Goal: Information Seeking & Learning: Compare options

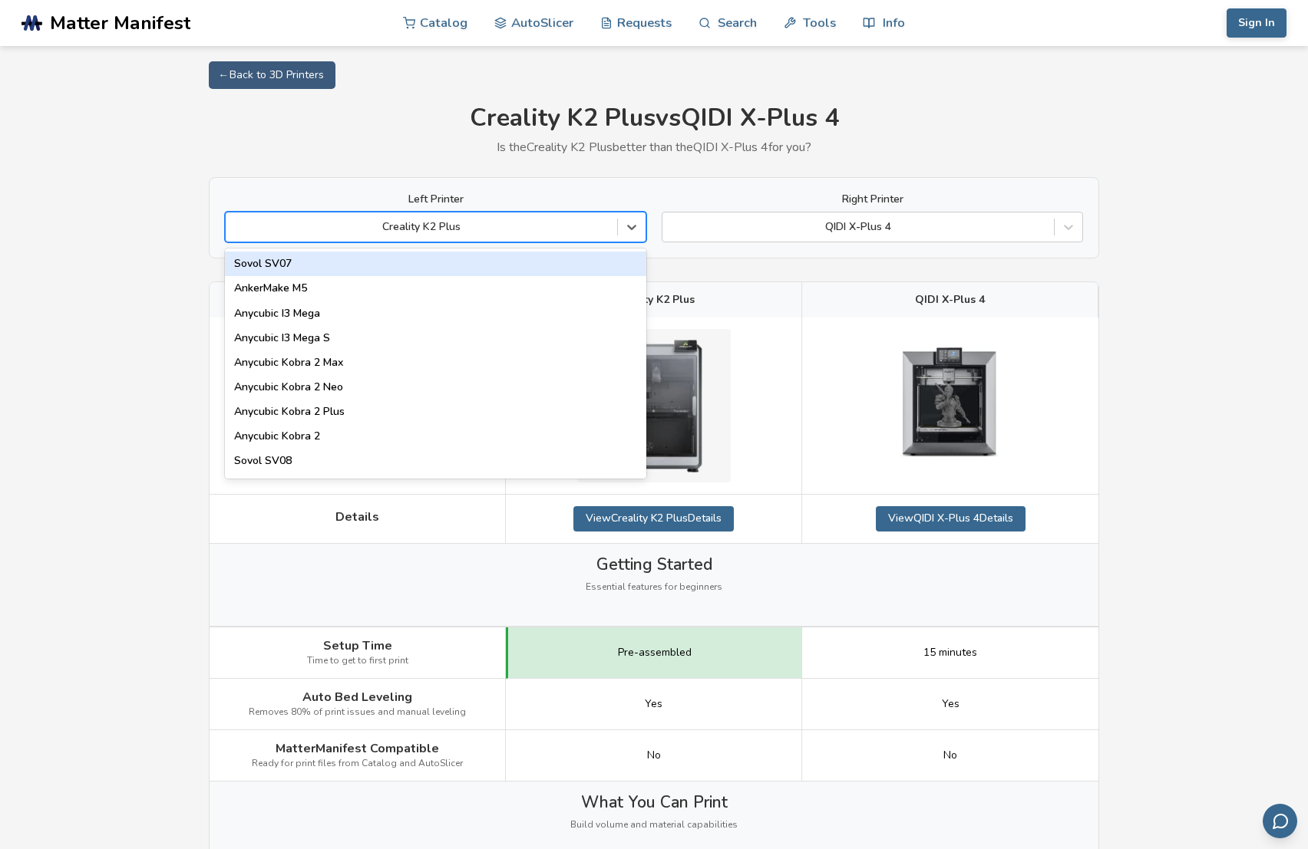
click at [527, 239] on div "Creality K2 Plus" at bounding box center [435, 227] width 421 height 31
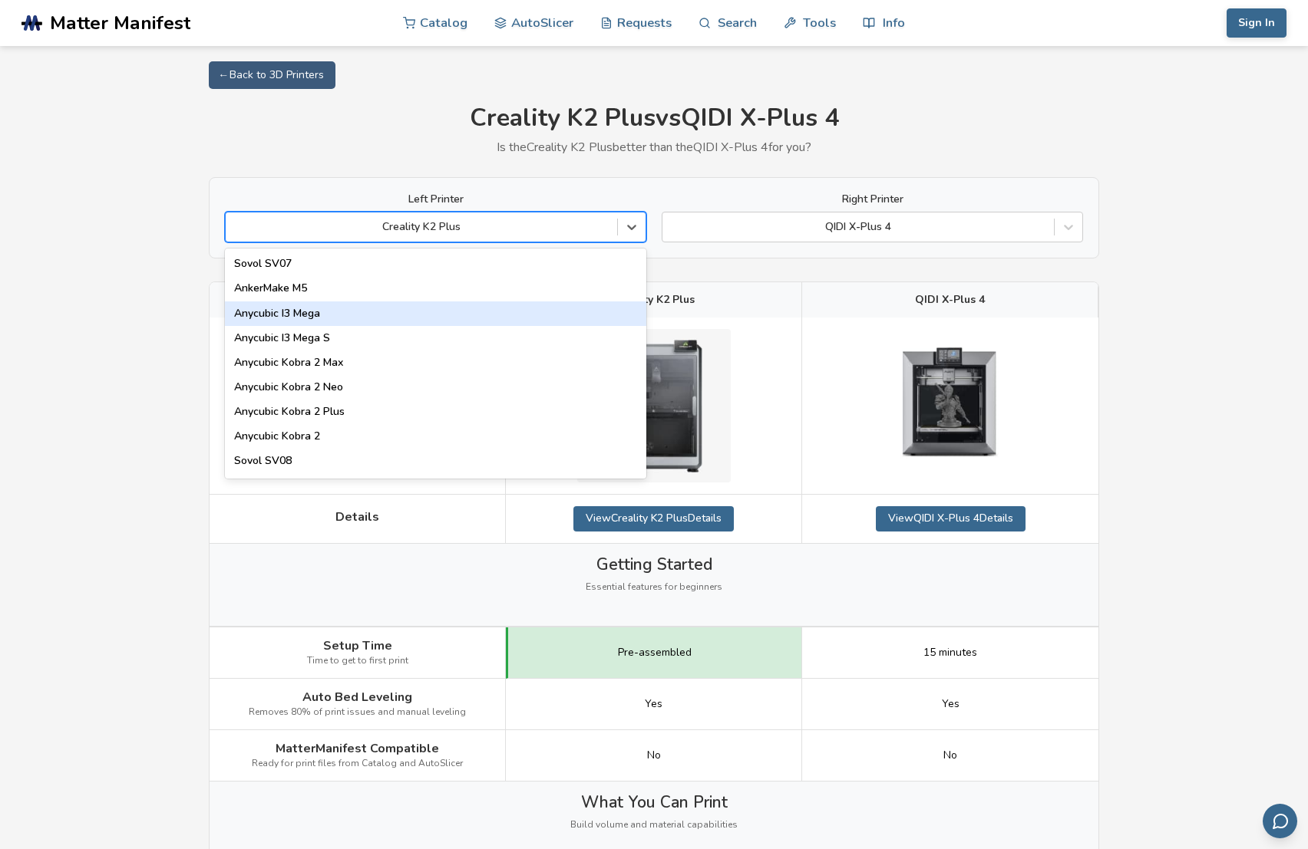
click at [348, 308] on div "Anycubic I3 Mega" at bounding box center [435, 314] width 421 height 25
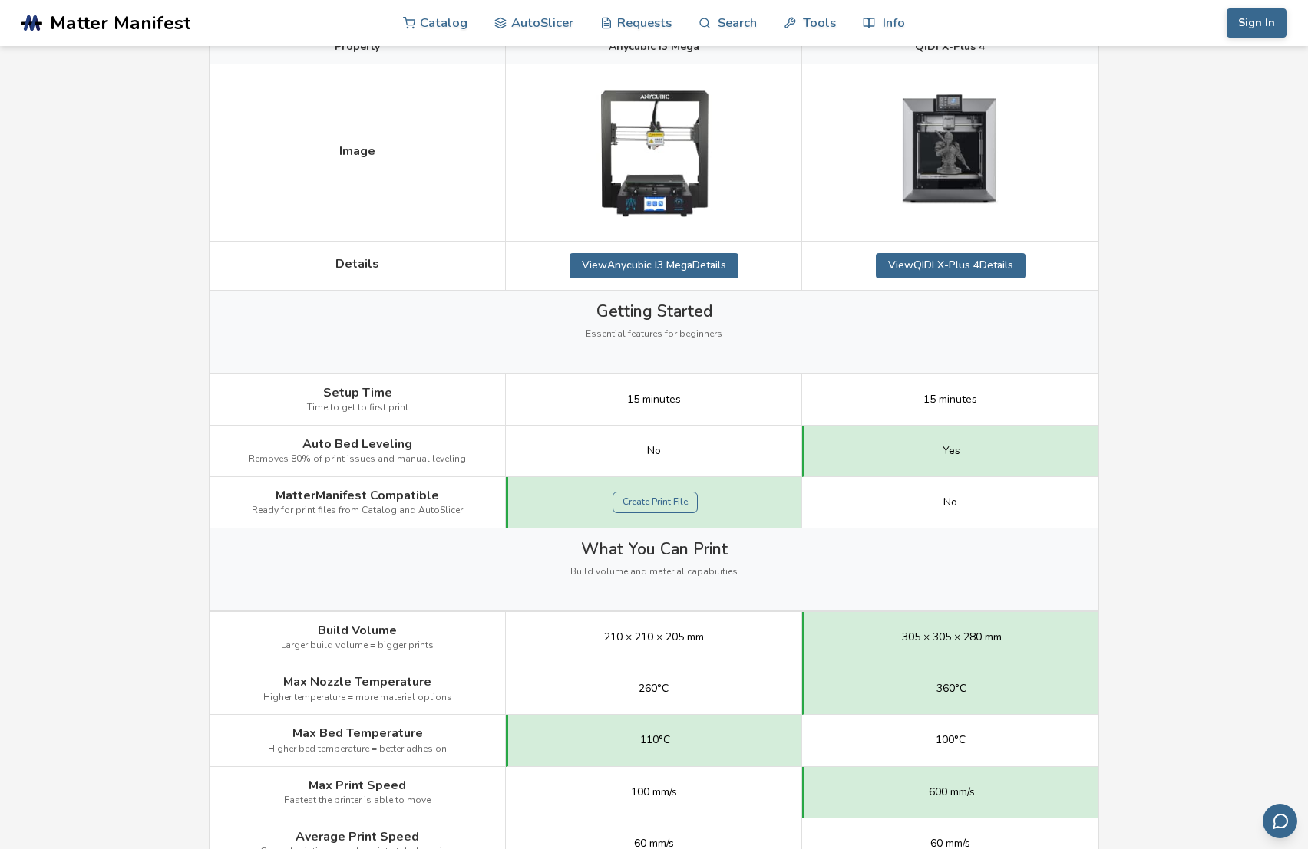
scroll to position [153, 0]
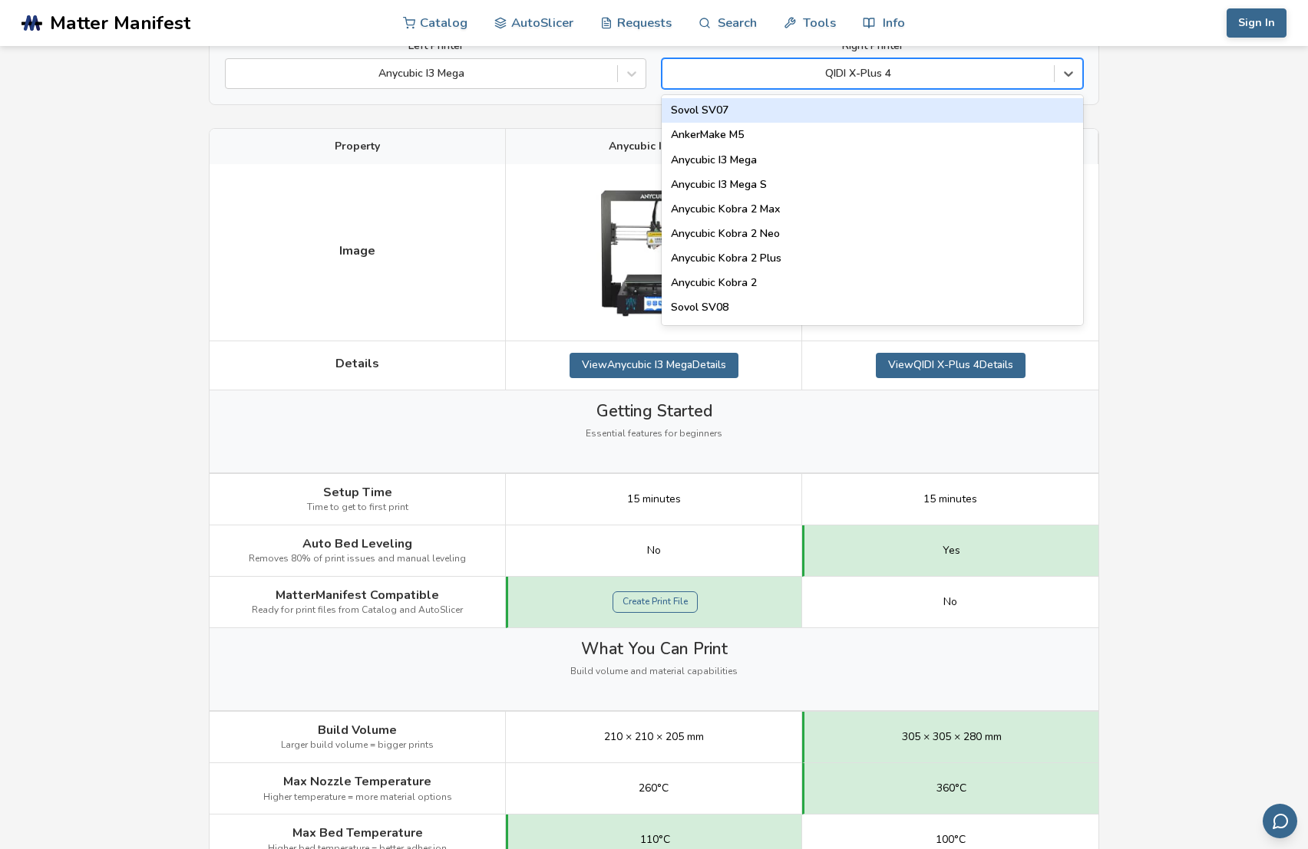
click at [929, 81] on div at bounding box center [858, 73] width 376 height 15
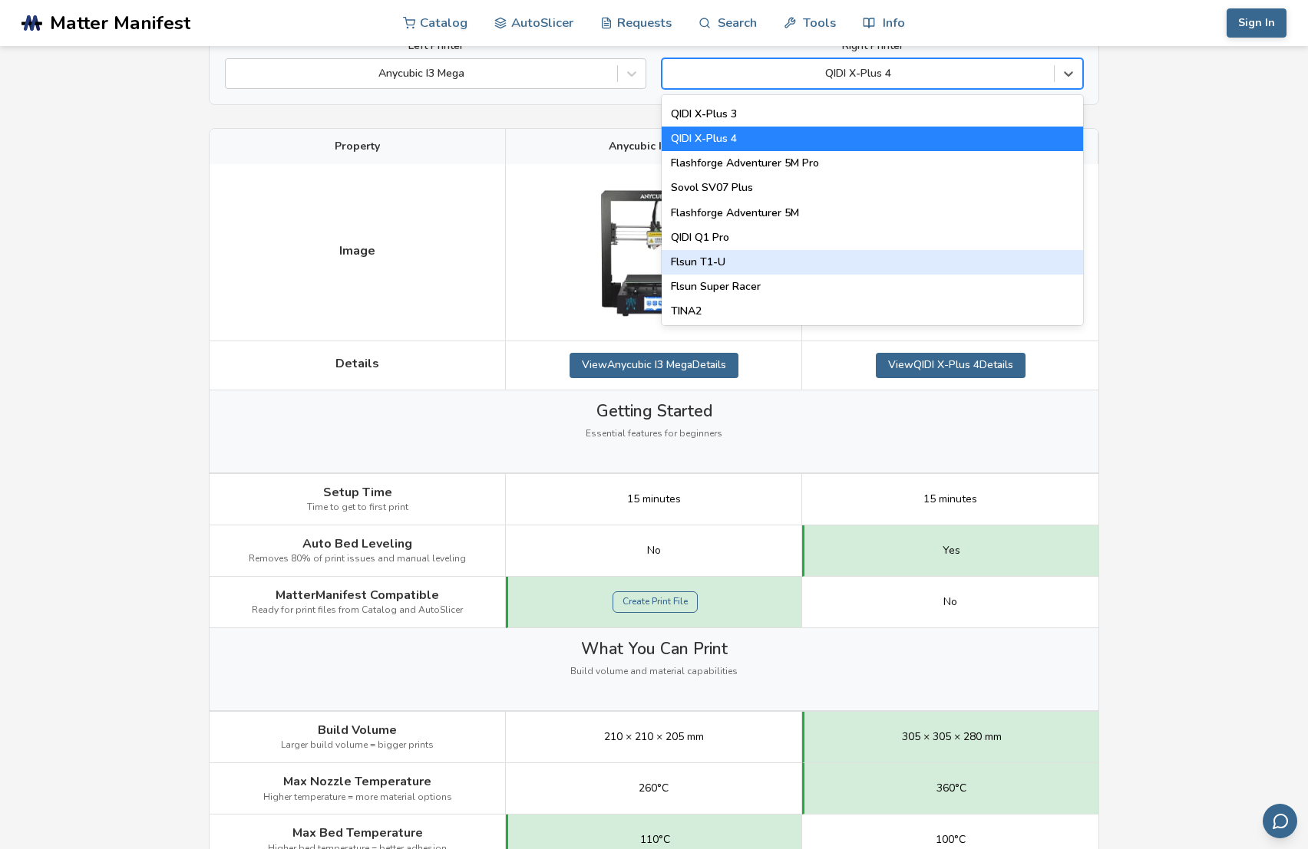
scroll to position [1765, 0]
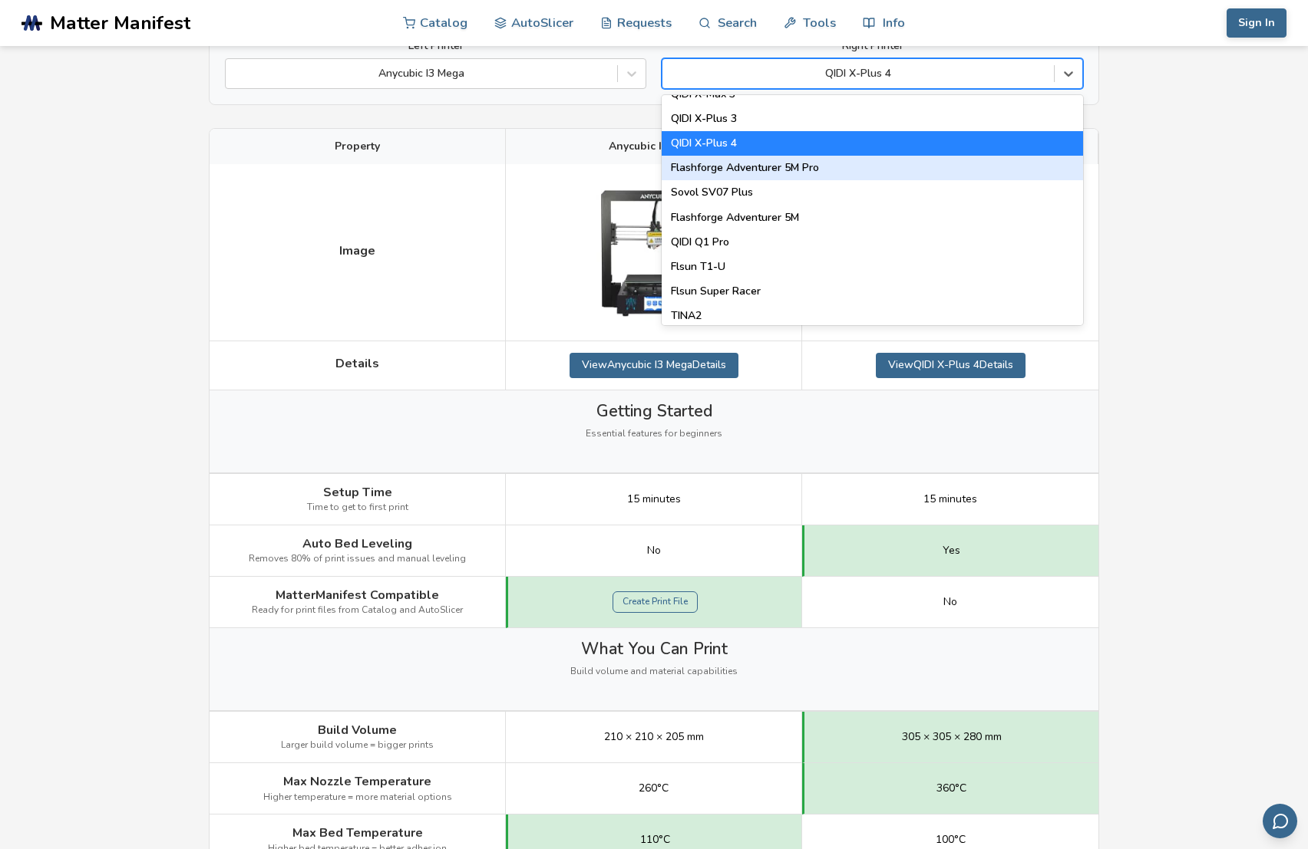
click at [813, 163] on div "Flashforge Adventurer 5M Pro" at bounding box center [871, 168] width 421 height 25
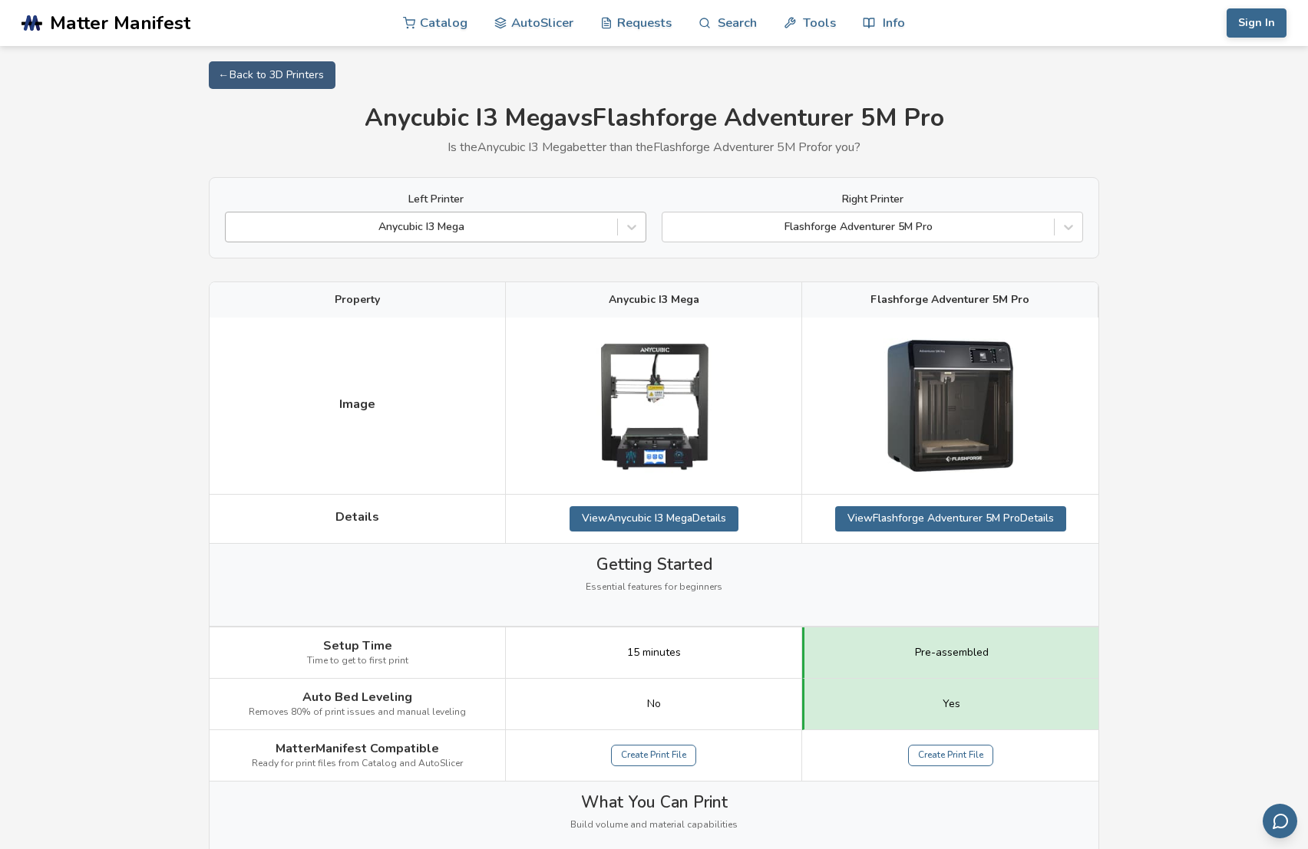
click at [433, 233] on div at bounding box center [421, 226] width 376 height 15
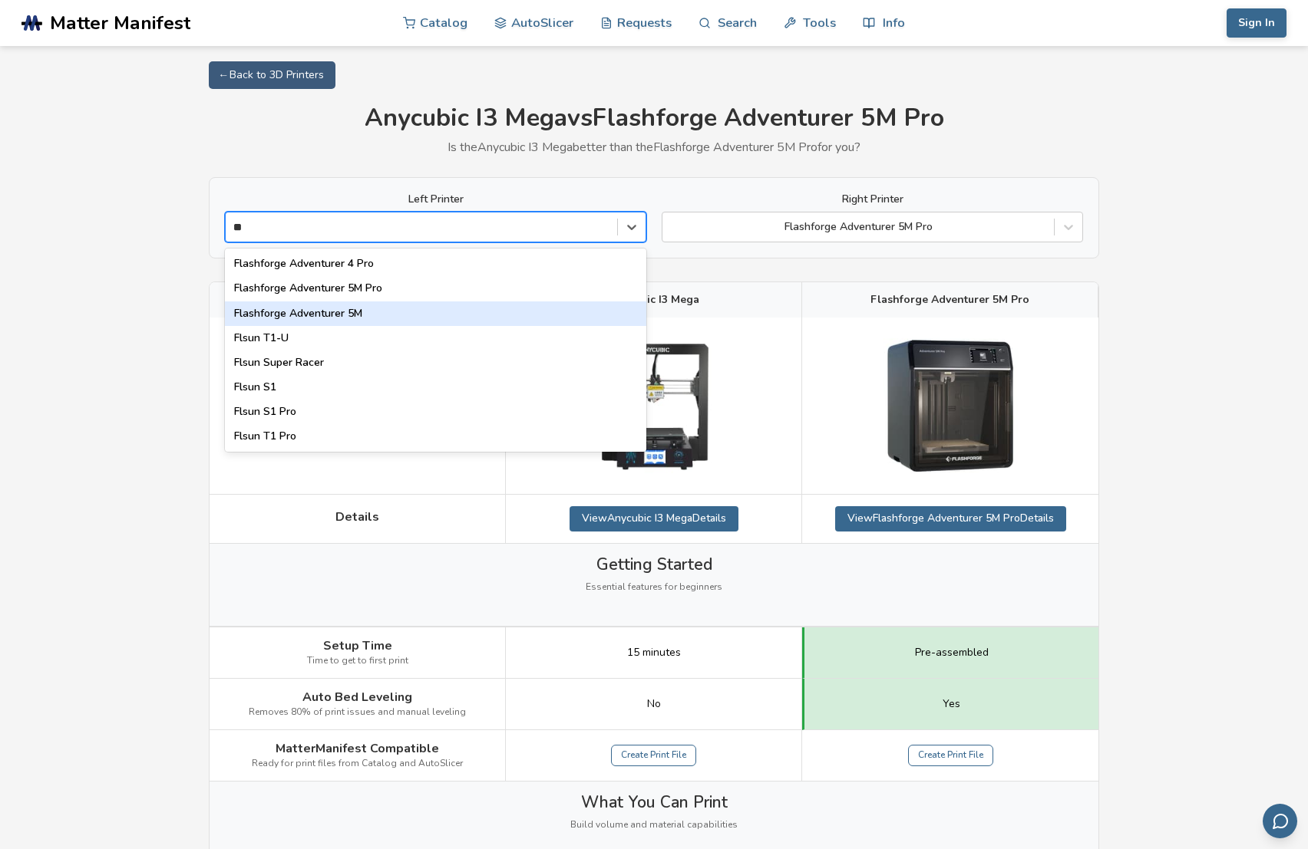
type input "*"
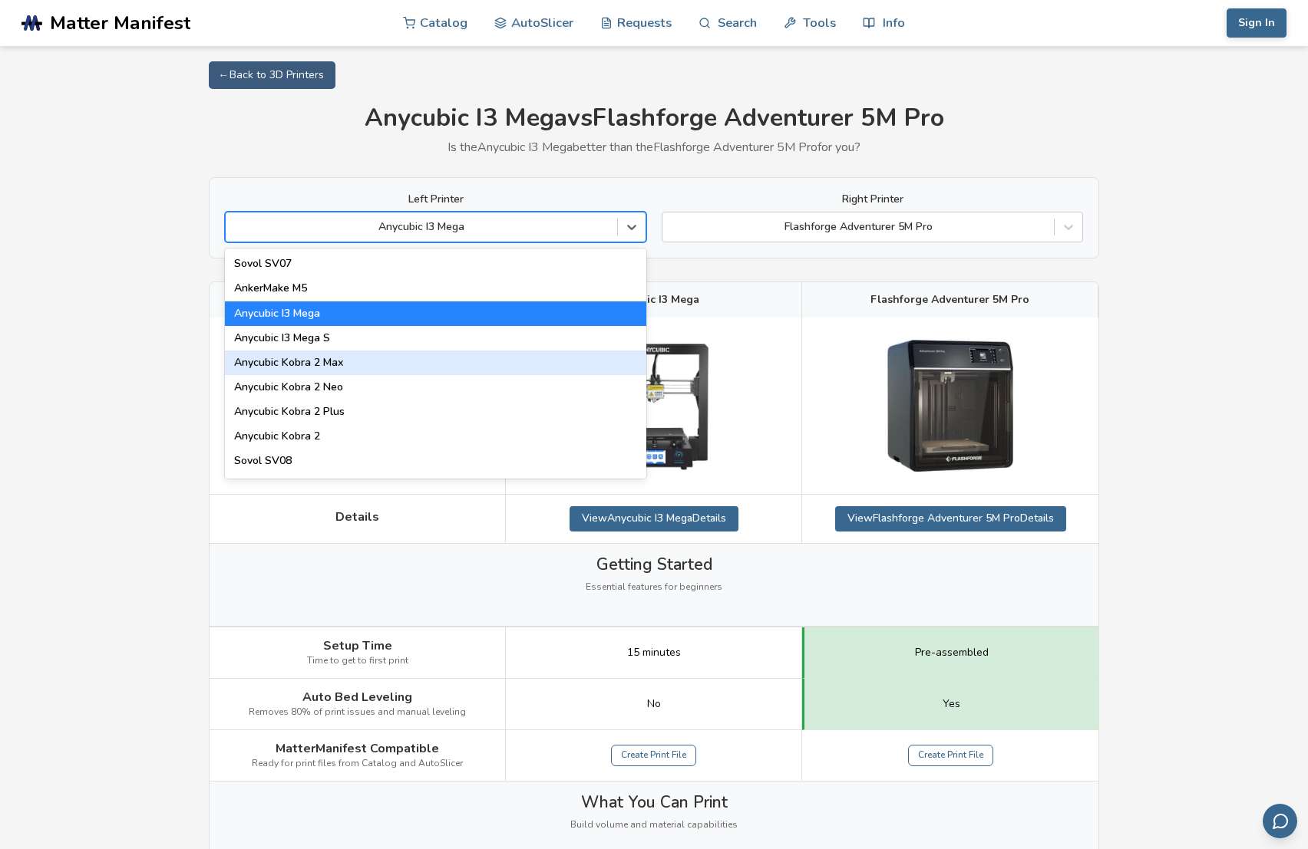
click at [349, 366] on div "Anycubic Kobra 2 Max" at bounding box center [435, 363] width 421 height 25
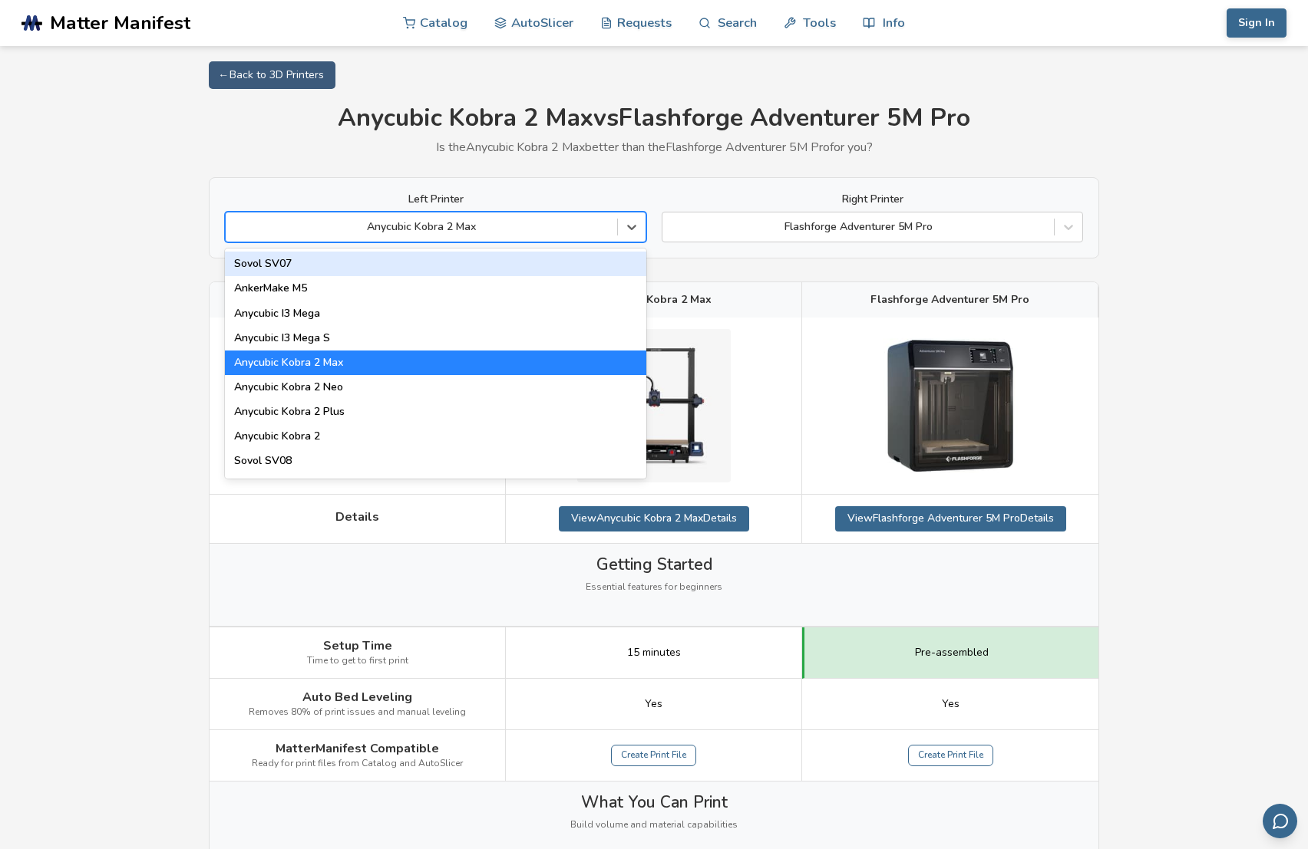
click at [407, 232] on div at bounding box center [421, 226] width 376 height 15
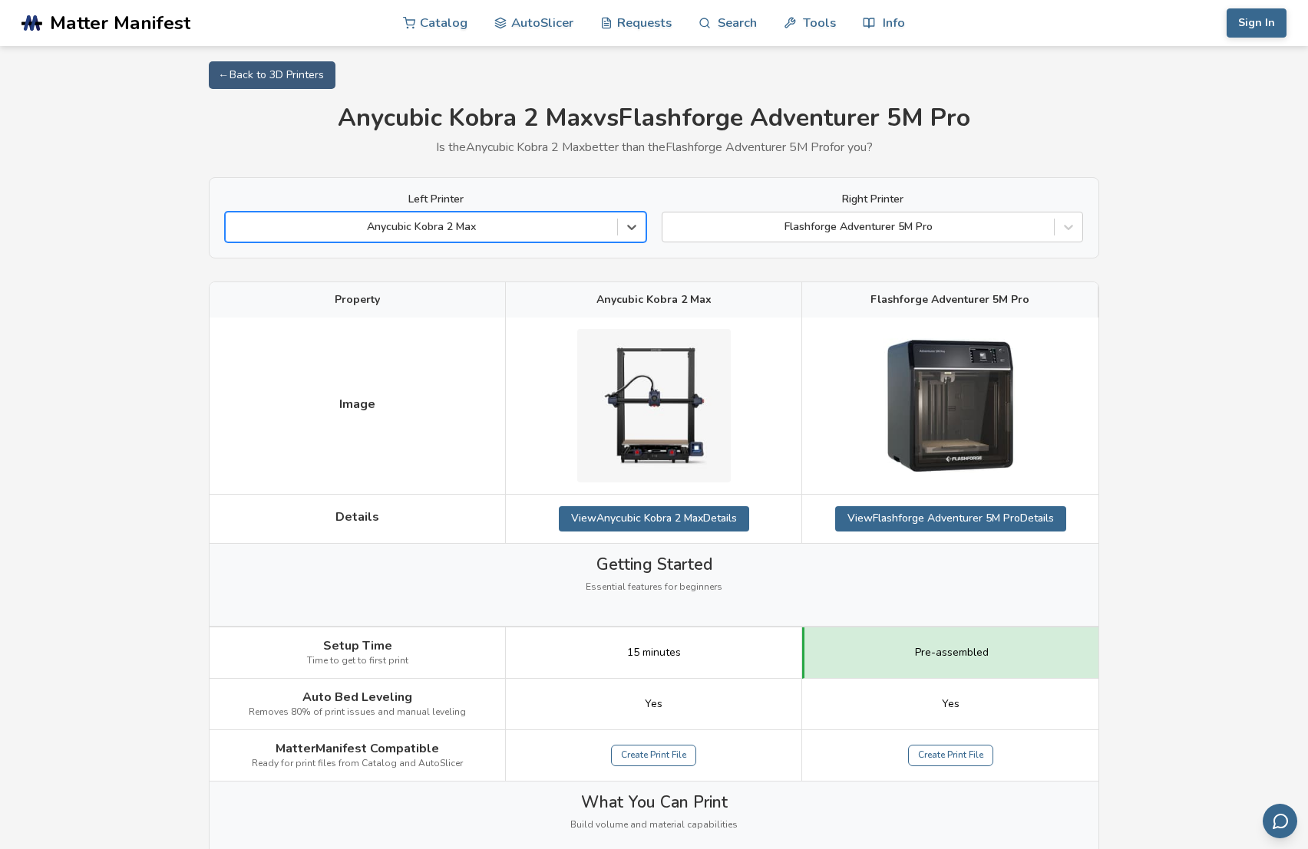
click at [460, 228] on div at bounding box center [421, 226] width 376 height 15
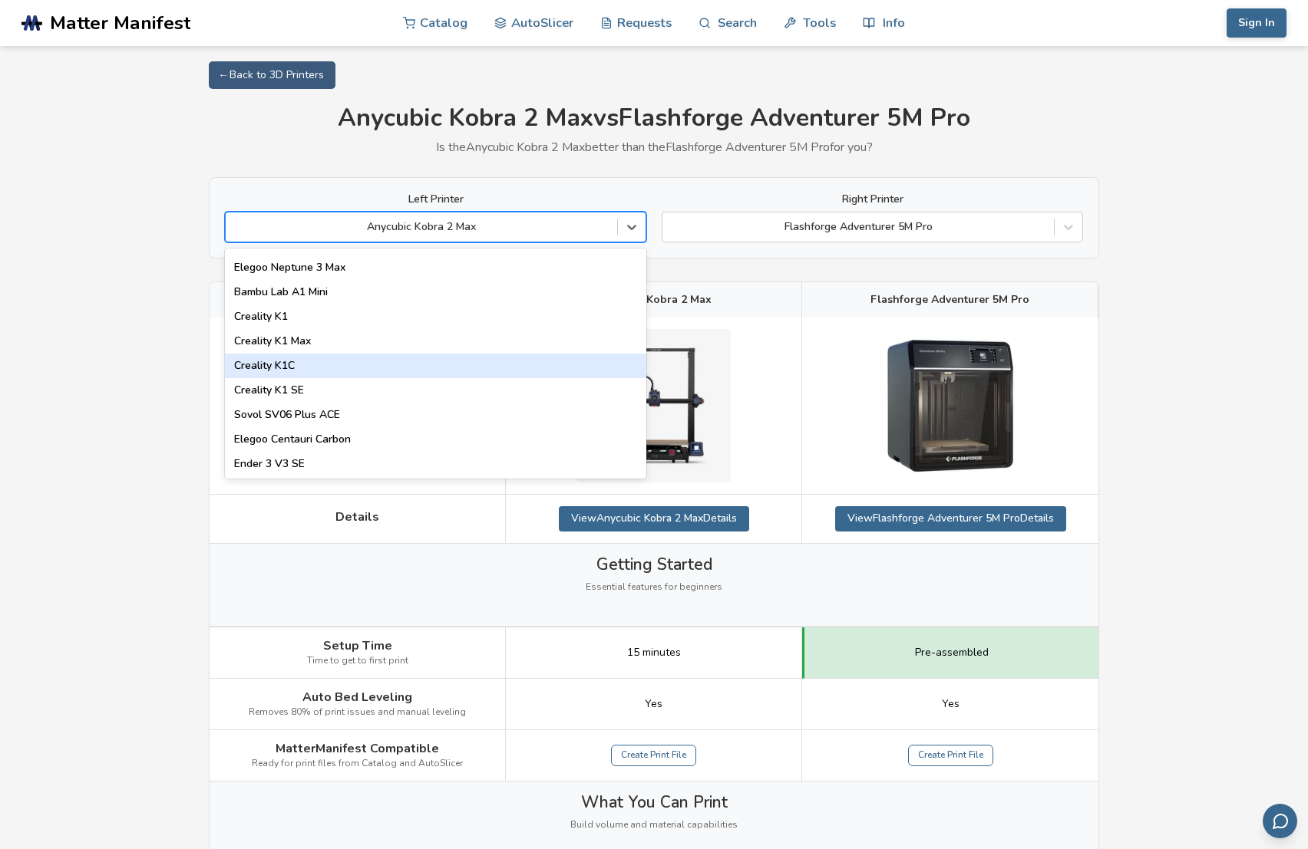
scroll to position [307, 0]
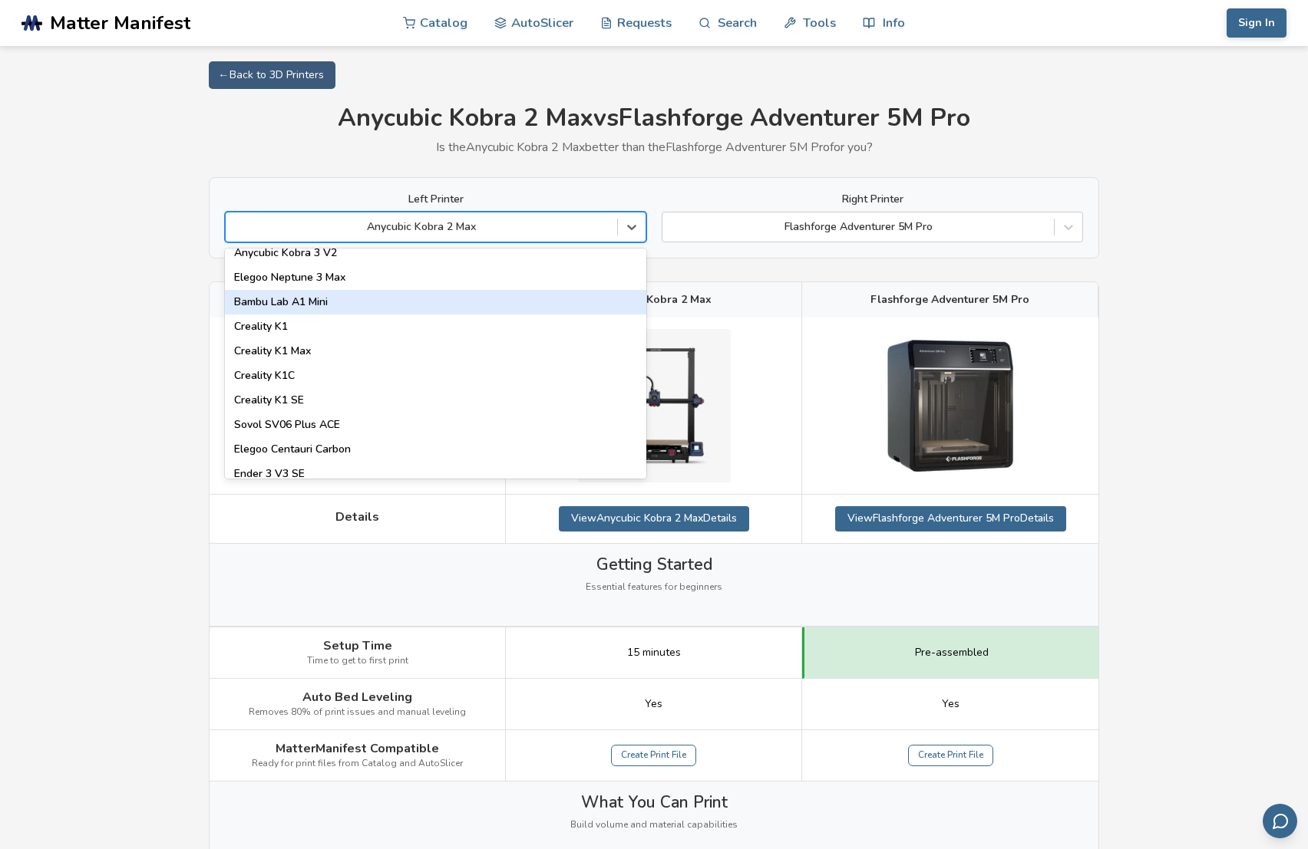
click at [332, 295] on div "Bambu Lab A1 Mini" at bounding box center [435, 302] width 421 height 25
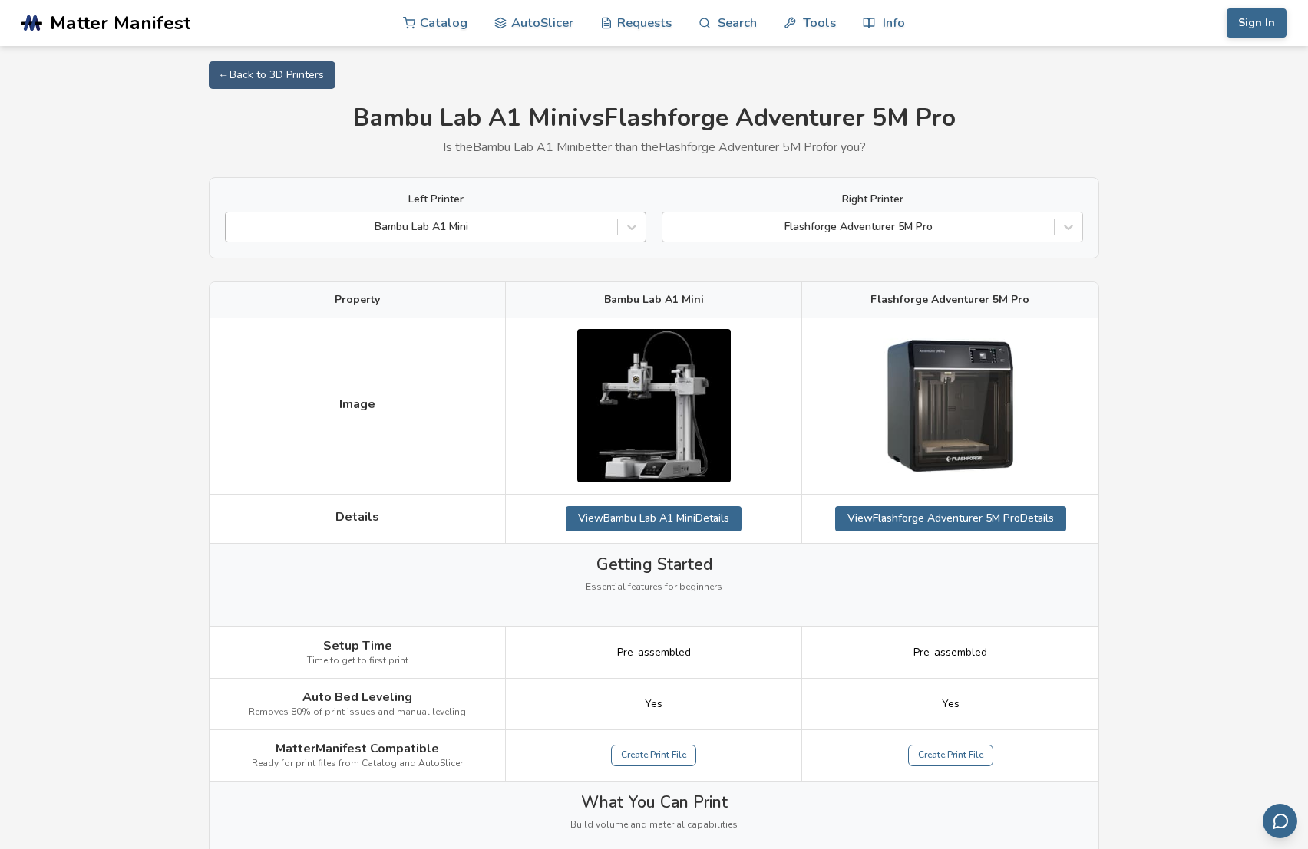
click at [405, 213] on div "Bambu Lab A1 Mini" at bounding box center [435, 227] width 421 height 31
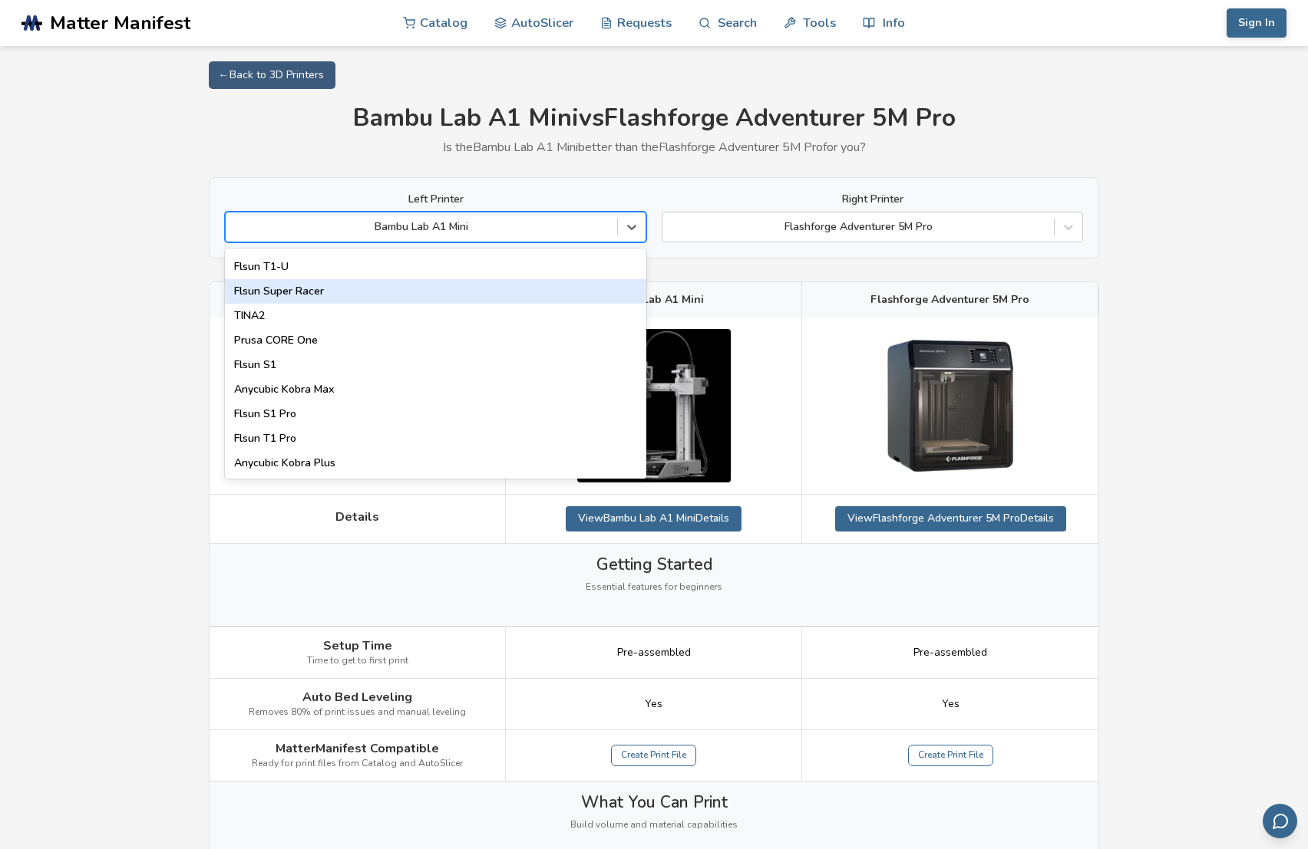
scroll to position [1968, 0]
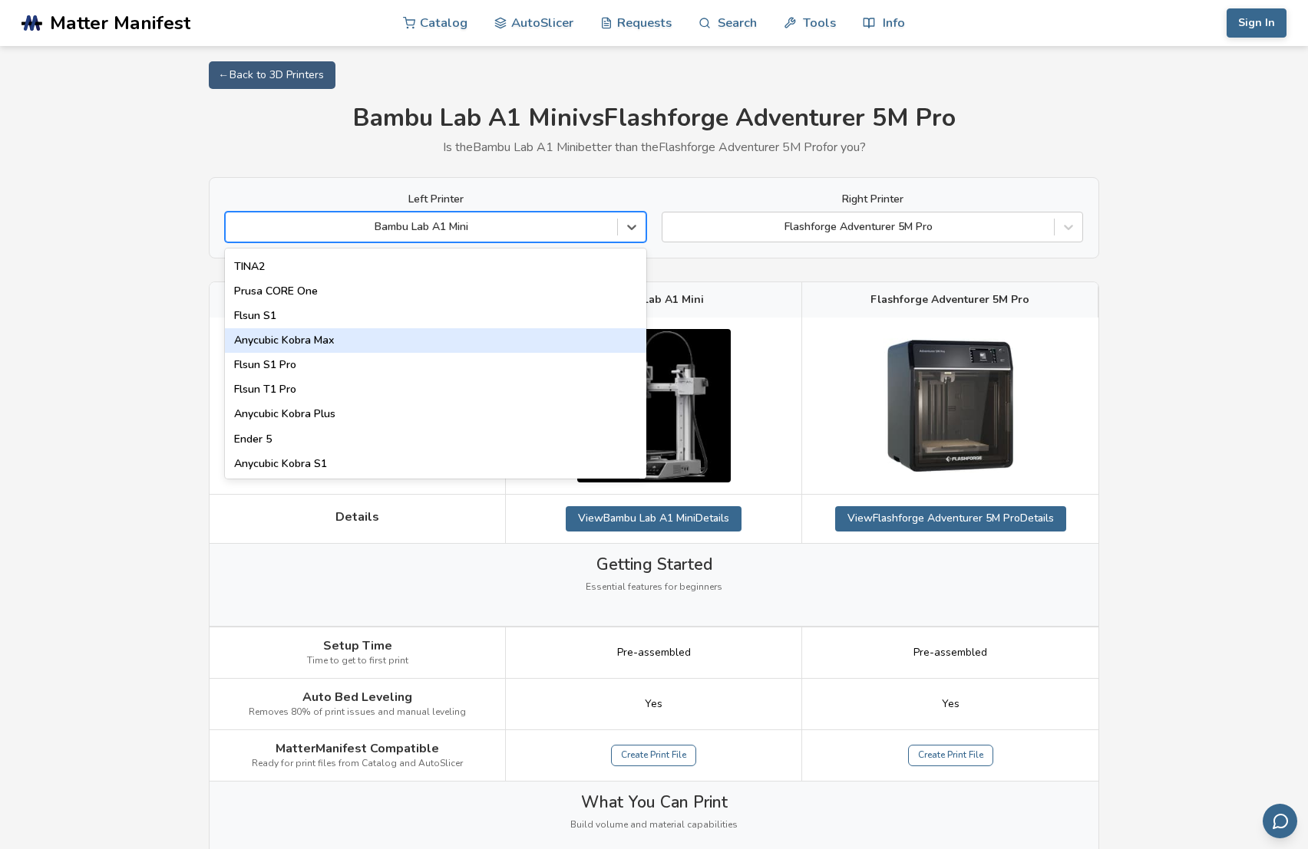
click at [355, 332] on div "Anycubic Kobra Max" at bounding box center [435, 340] width 421 height 25
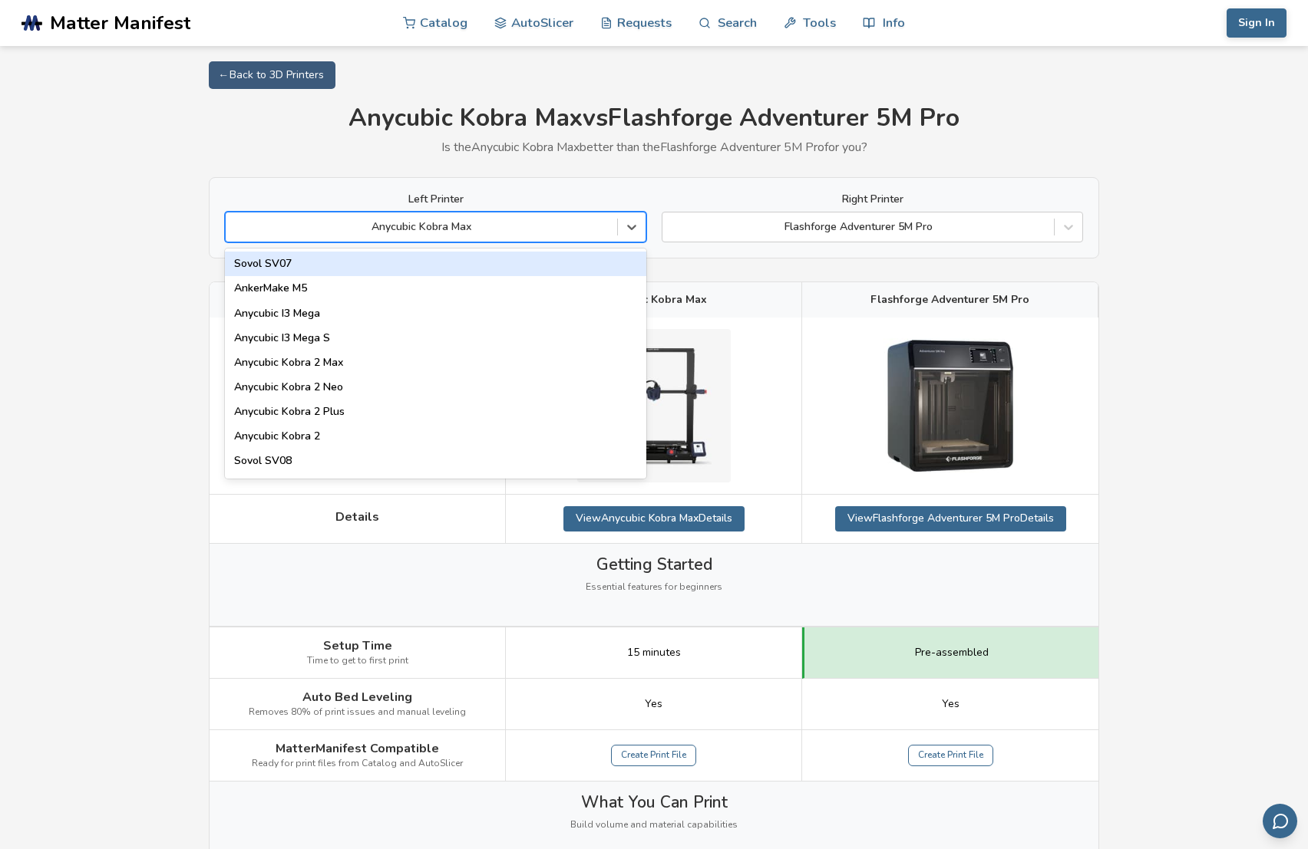
drag, startPoint x: 430, startPoint y: 217, endPoint x: 421, endPoint y: 243, distance: 27.9
click at [430, 218] on div "Anycubic Kobra Max" at bounding box center [421, 226] width 391 height 21
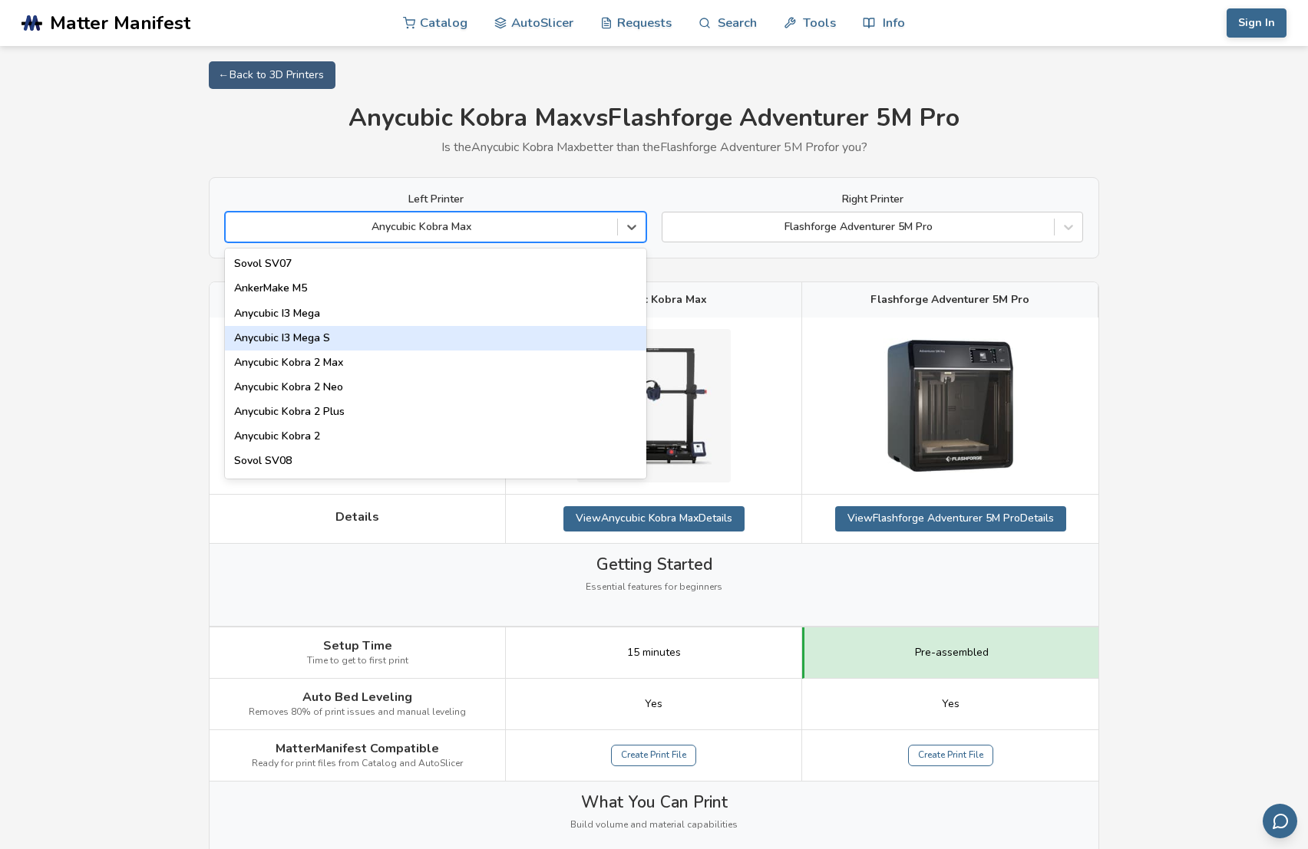
click at [360, 331] on div "Anycubic I3 Mega S" at bounding box center [435, 338] width 421 height 25
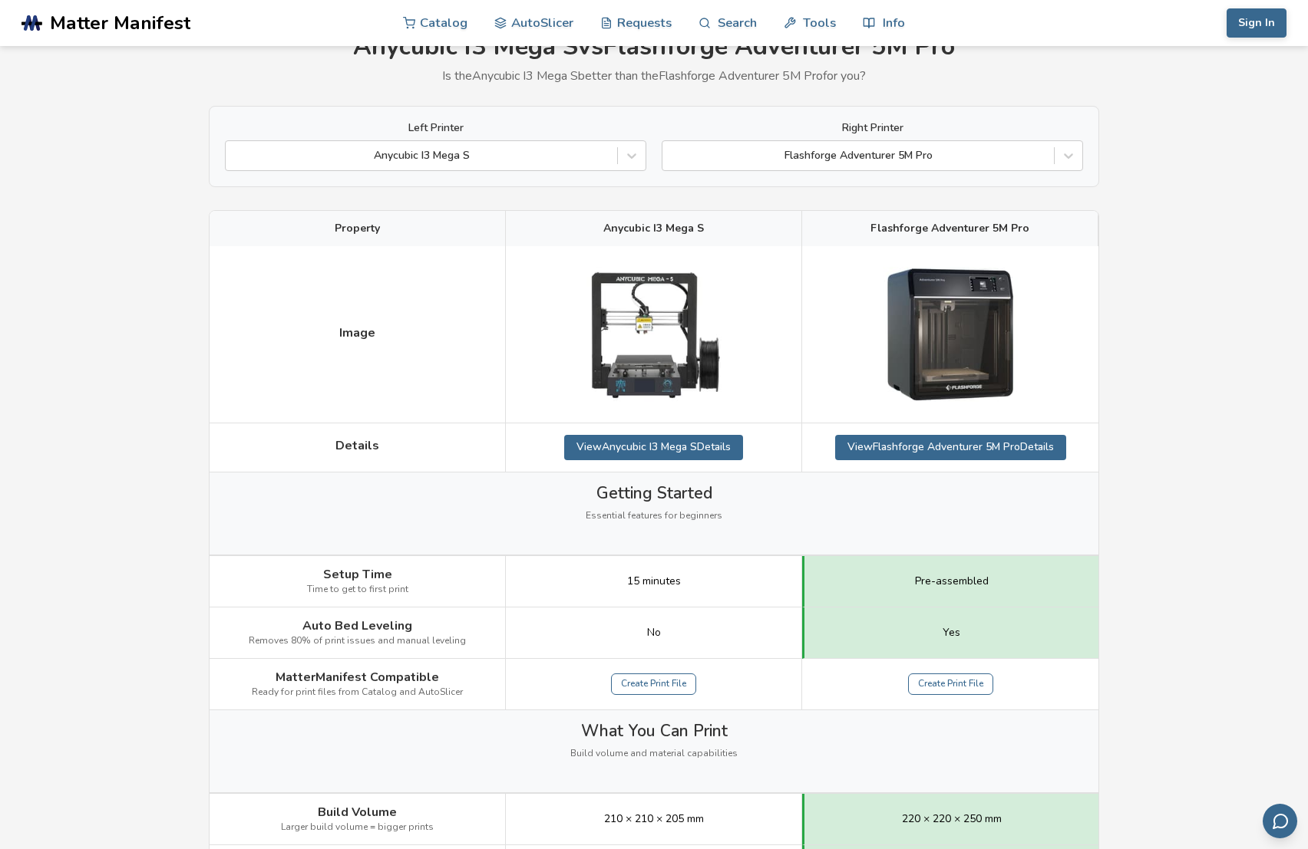
scroll to position [77, 0]
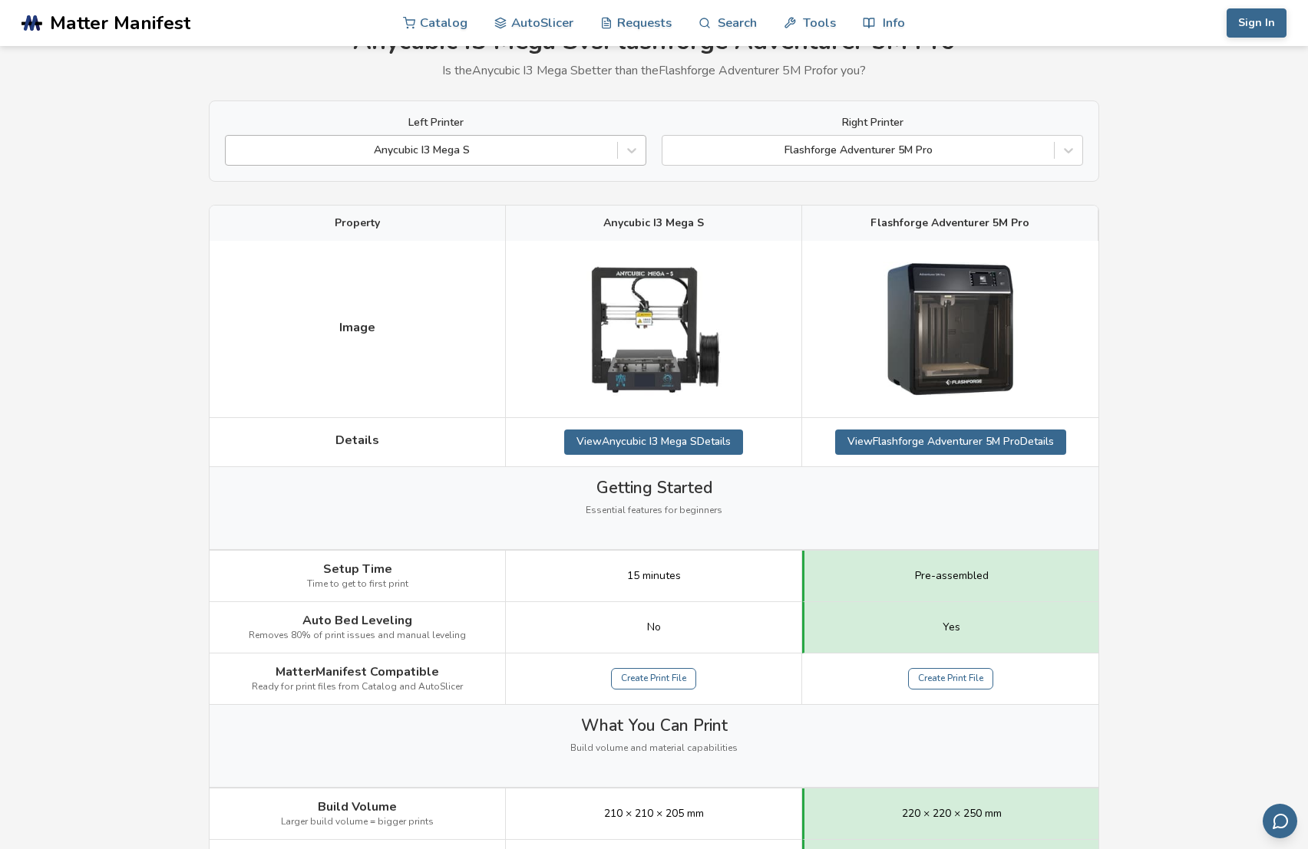
click at [388, 138] on div "Anycubic I3 Mega S" at bounding box center [435, 150] width 421 height 31
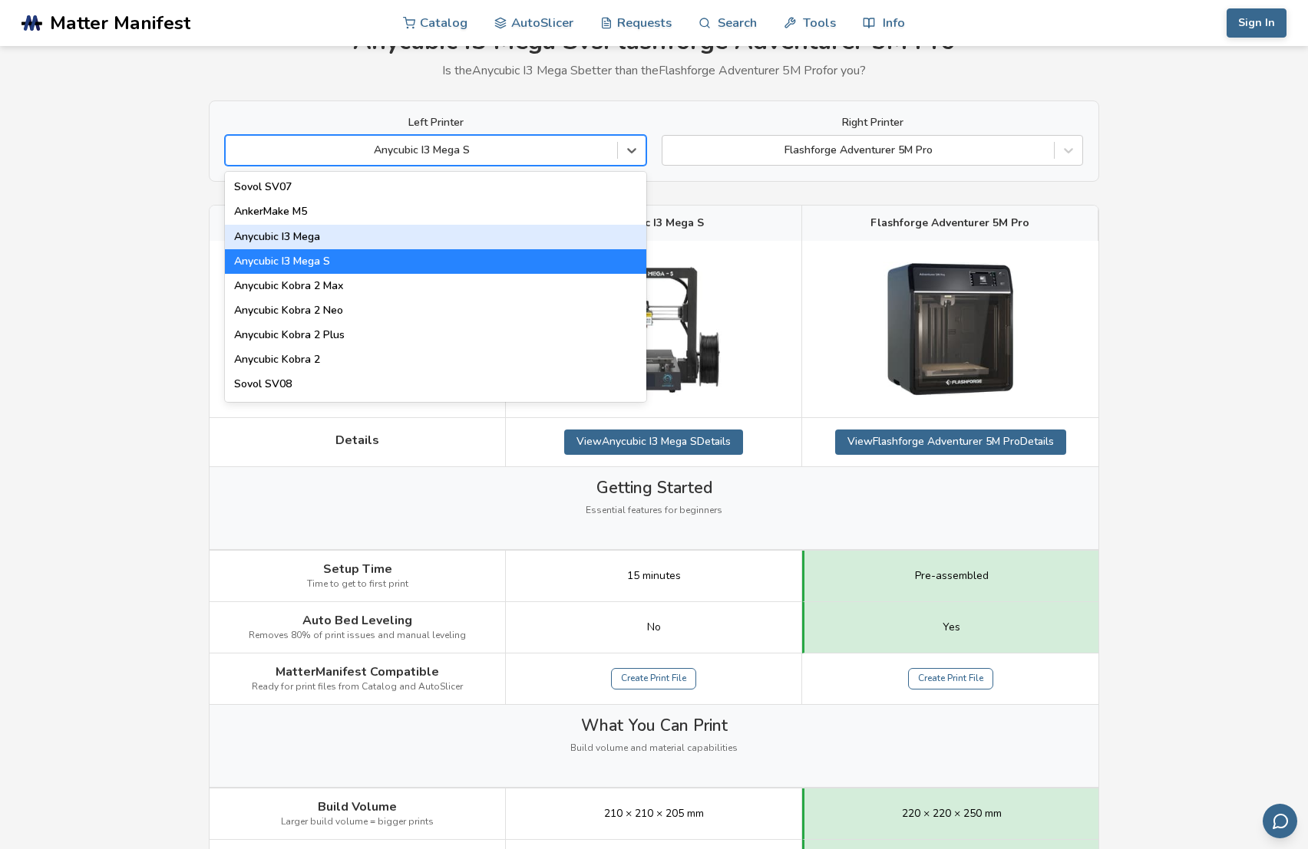
click at [327, 242] on div "Anycubic I3 Mega" at bounding box center [435, 237] width 421 height 25
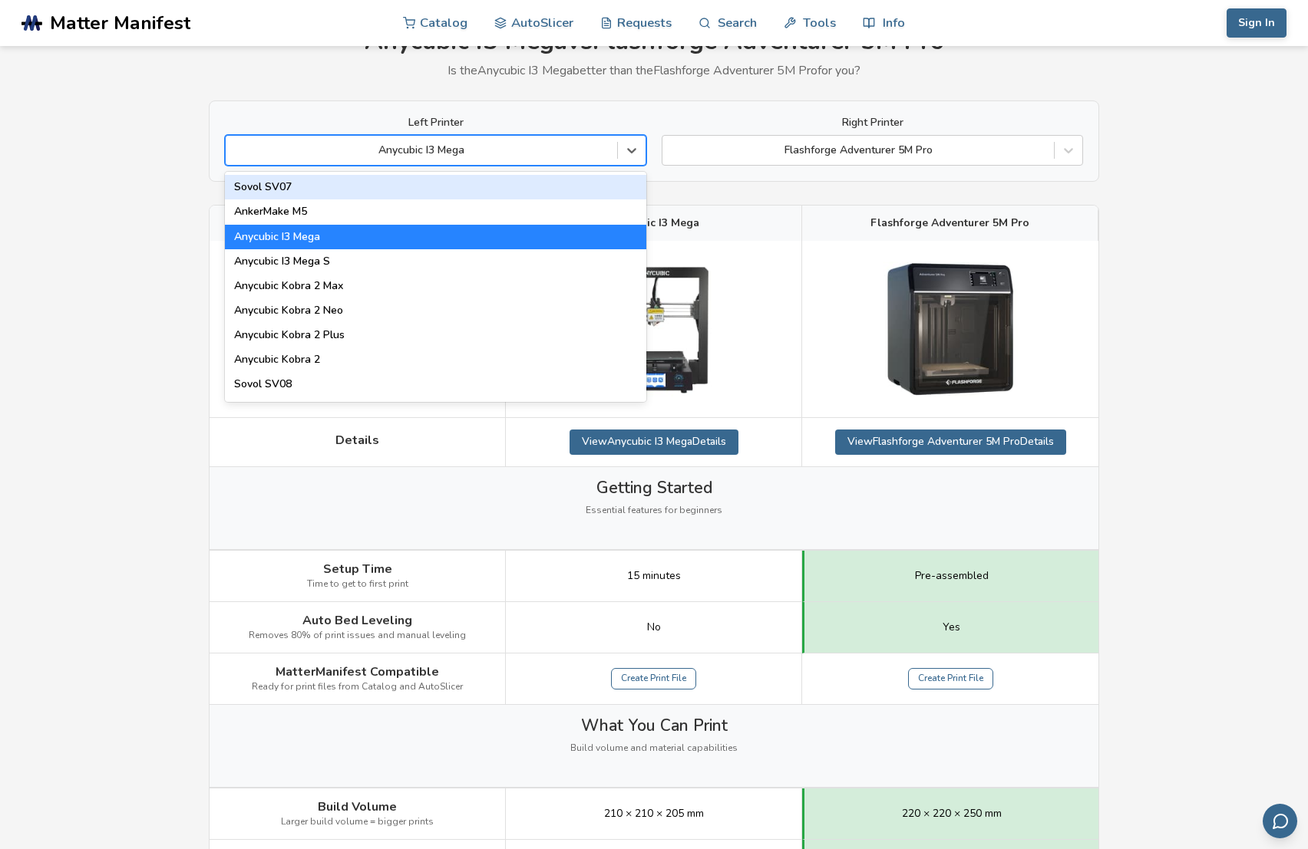
click at [348, 143] on div at bounding box center [421, 150] width 376 height 15
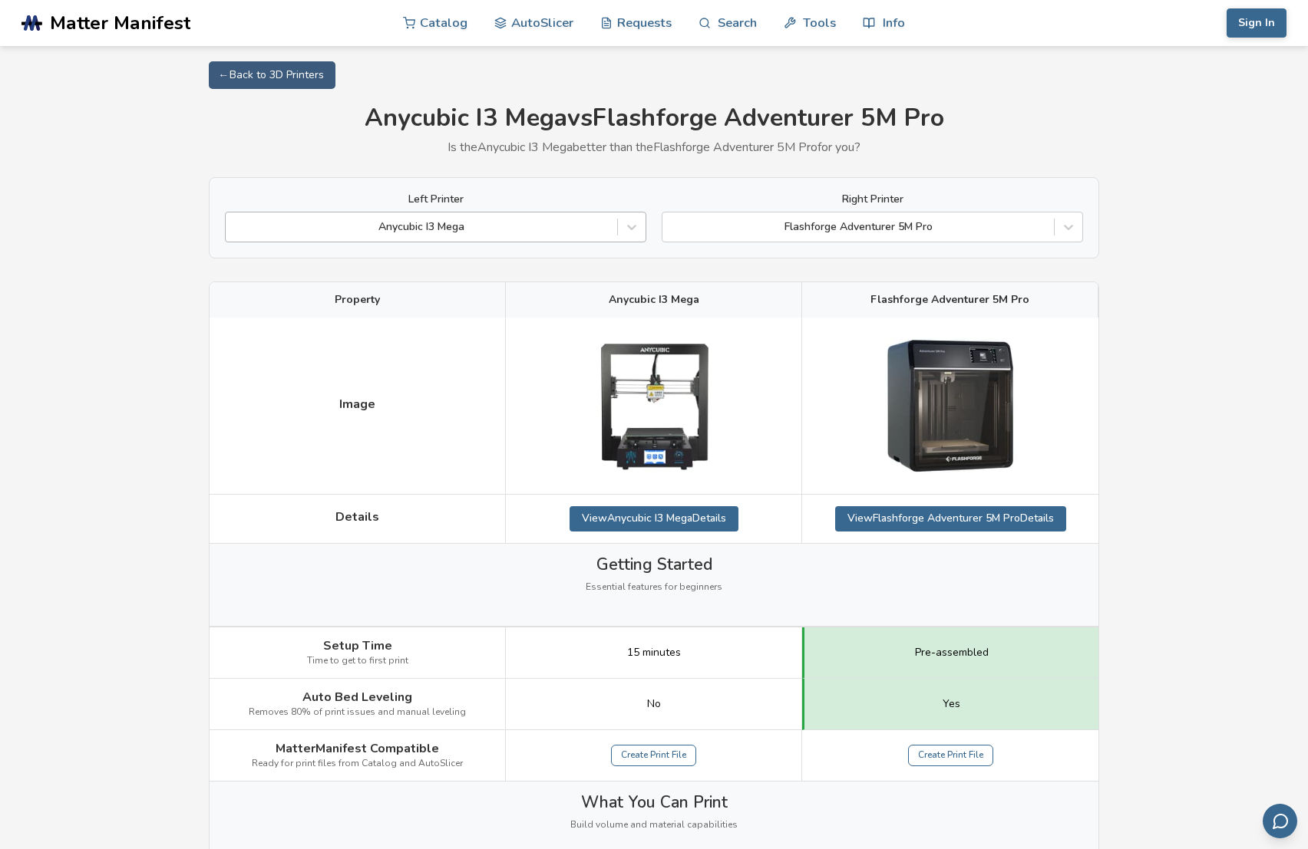
click at [321, 233] on div at bounding box center [421, 226] width 376 height 15
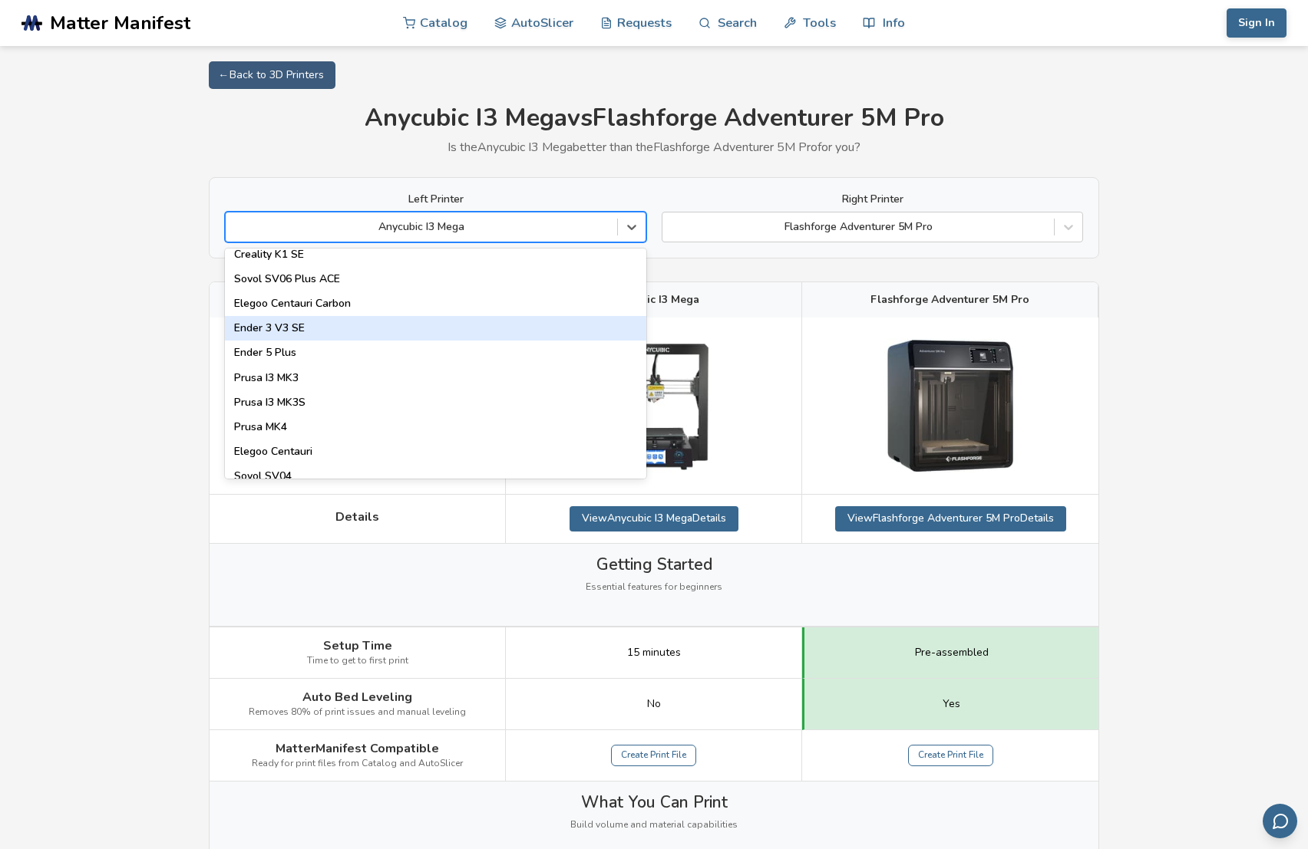
scroll to position [460, 0]
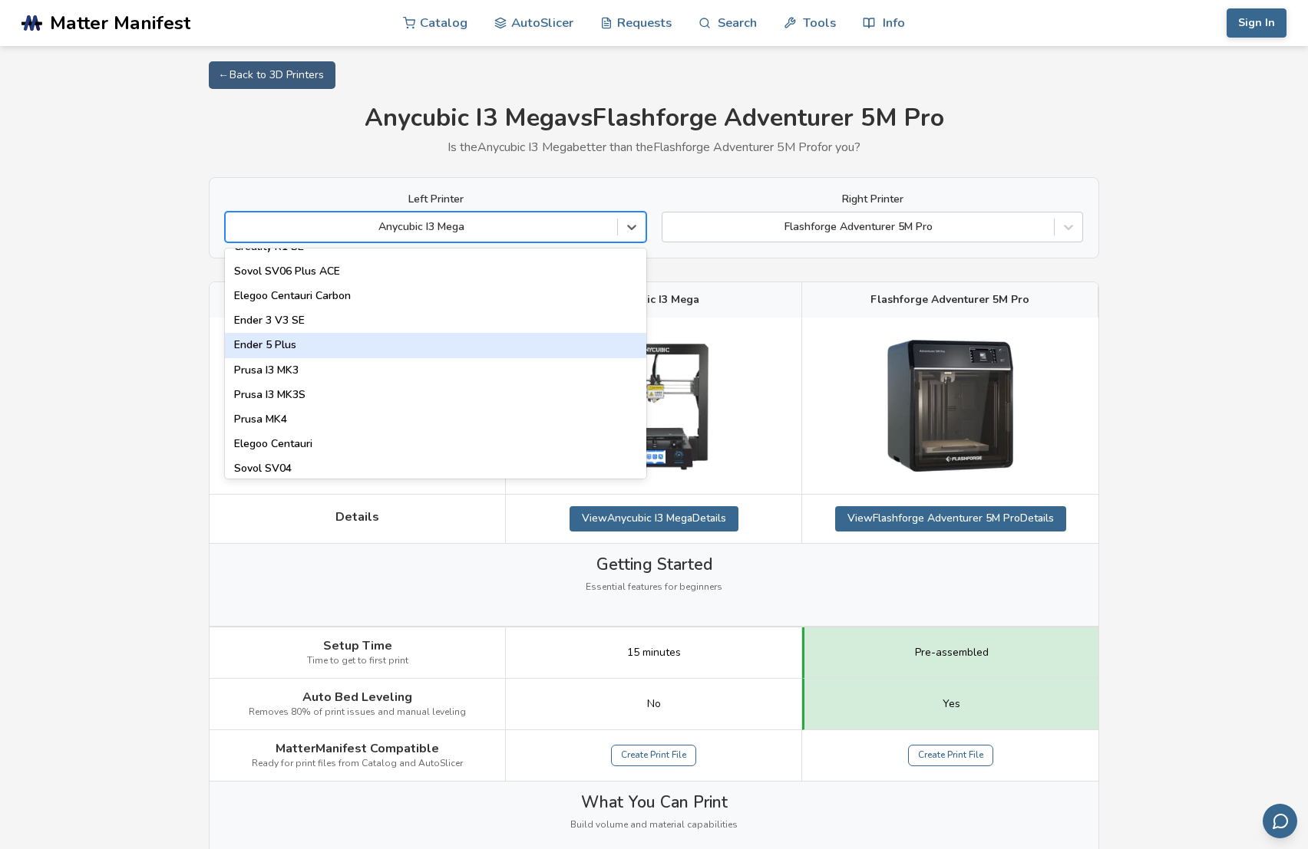
click at [335, 338] on div "Ender 5 Plus" at bounding box center [435, 345] width 421 height 25
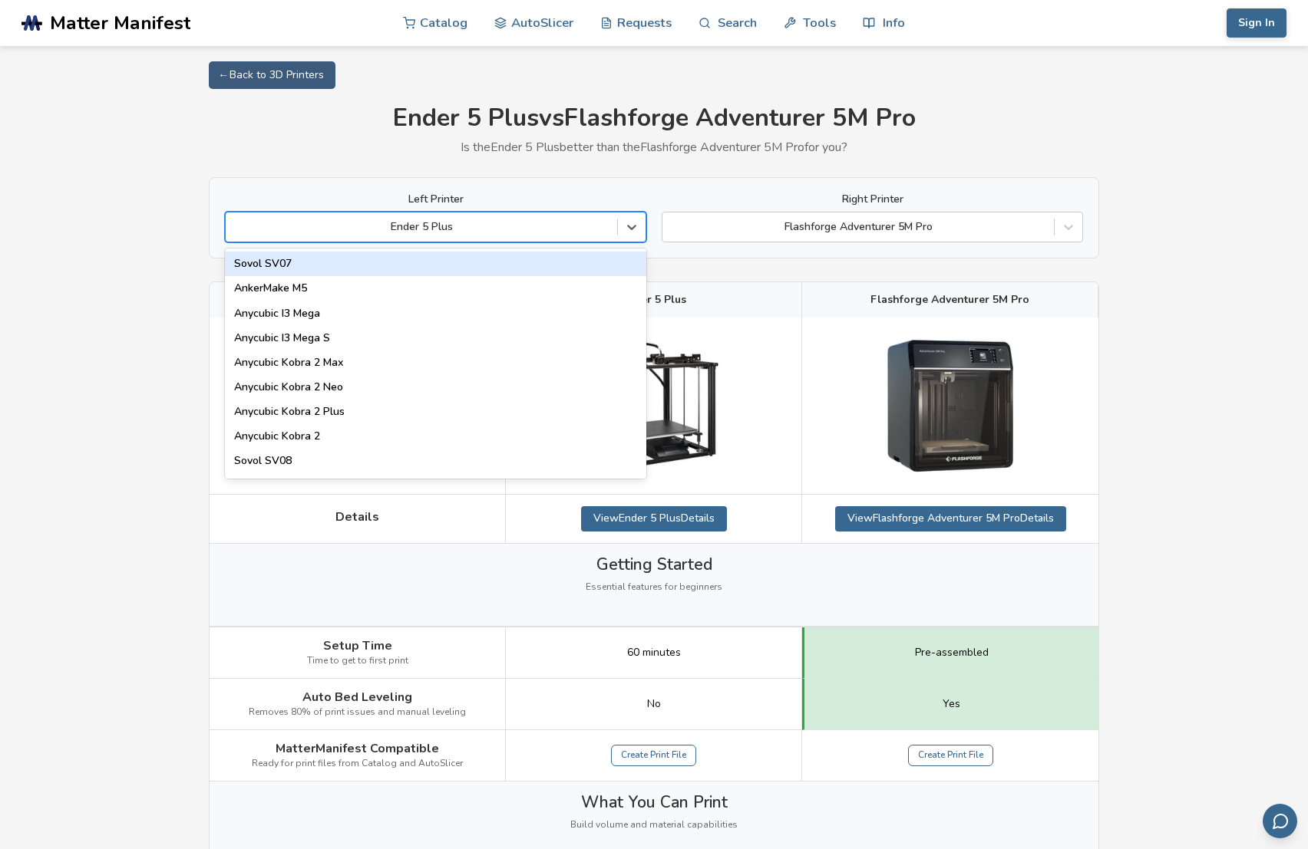
click at [345, 219] on div at bounding box center [421, 226] width 376 height 15
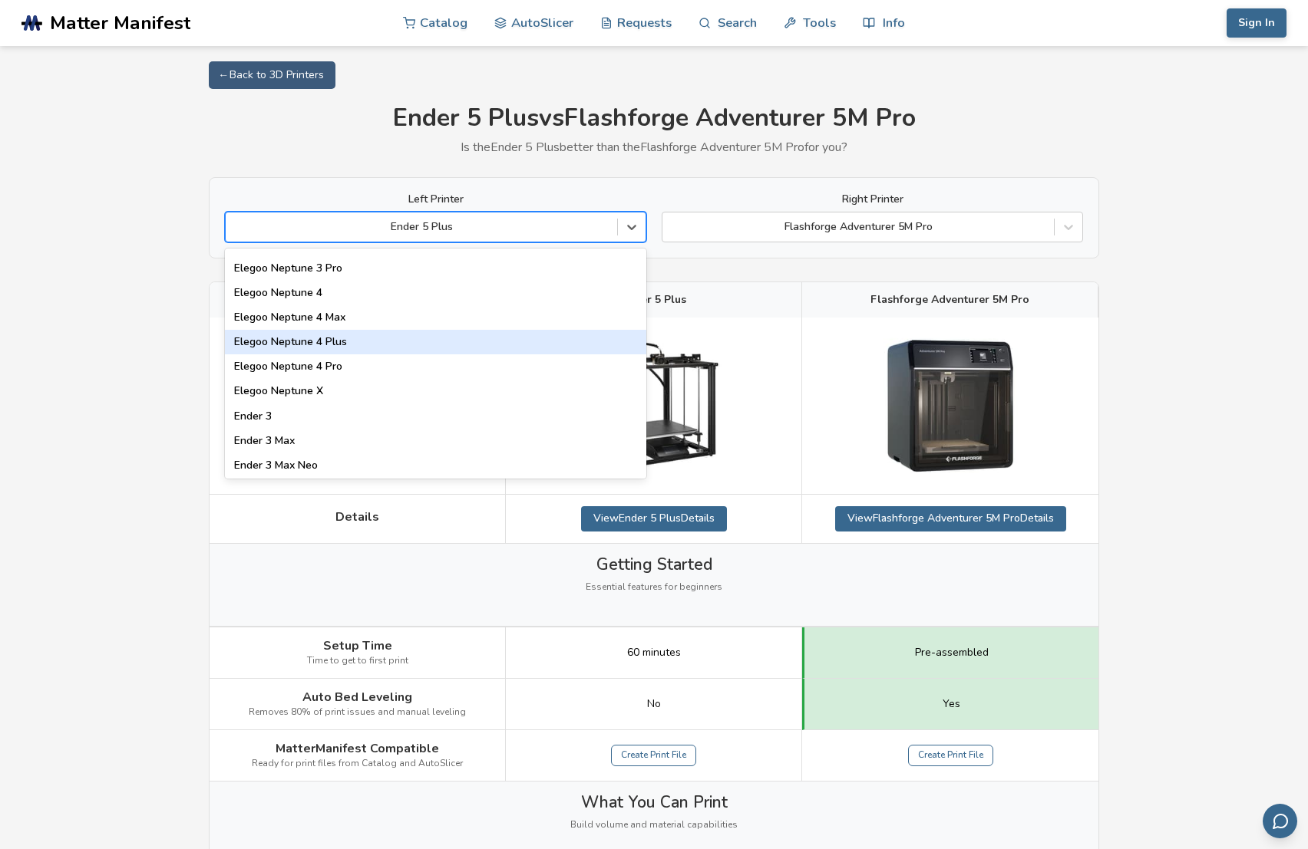
scroll to position [1151, 0]
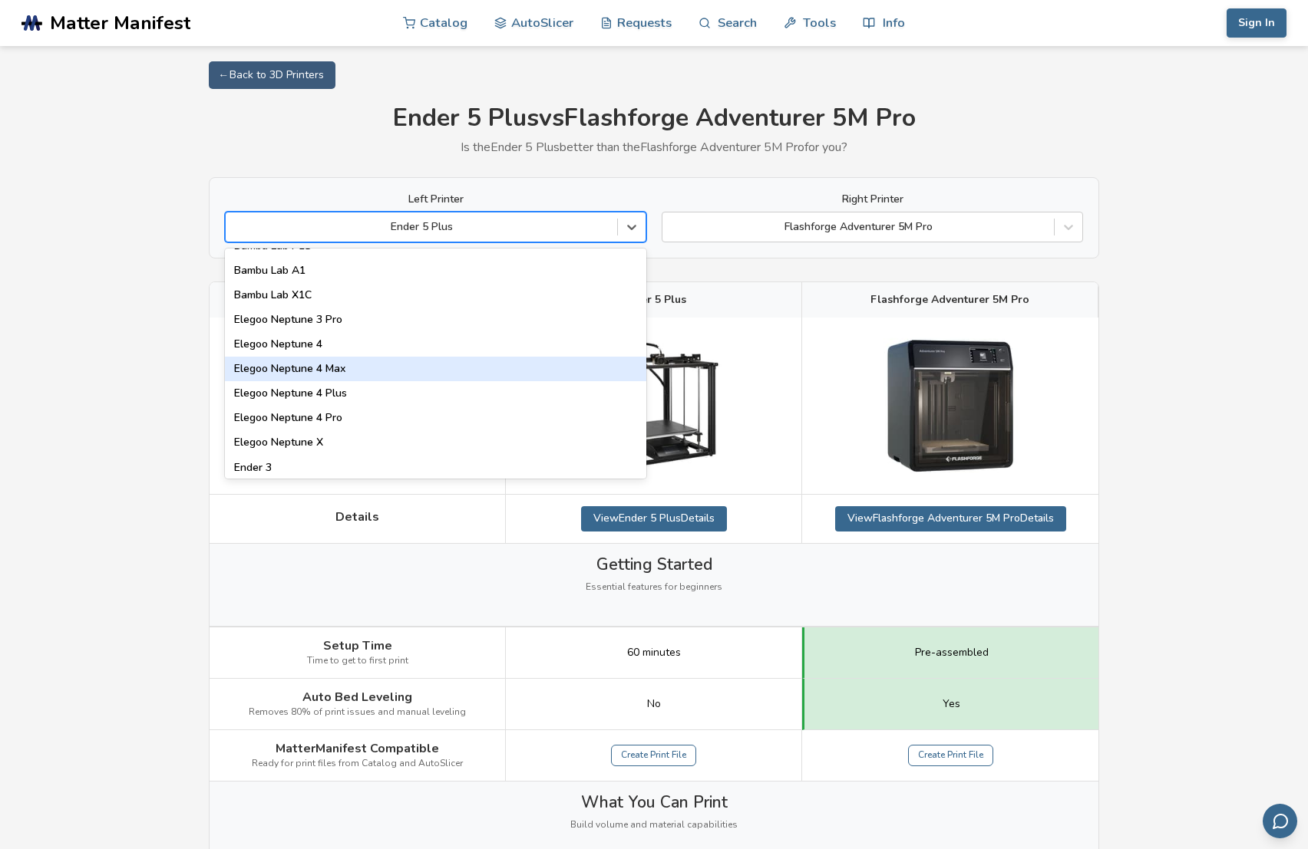
click at [394, 366] on div "Elegoo Neptune 4 Max" at bounding box center [435, 369] width 421 height 25
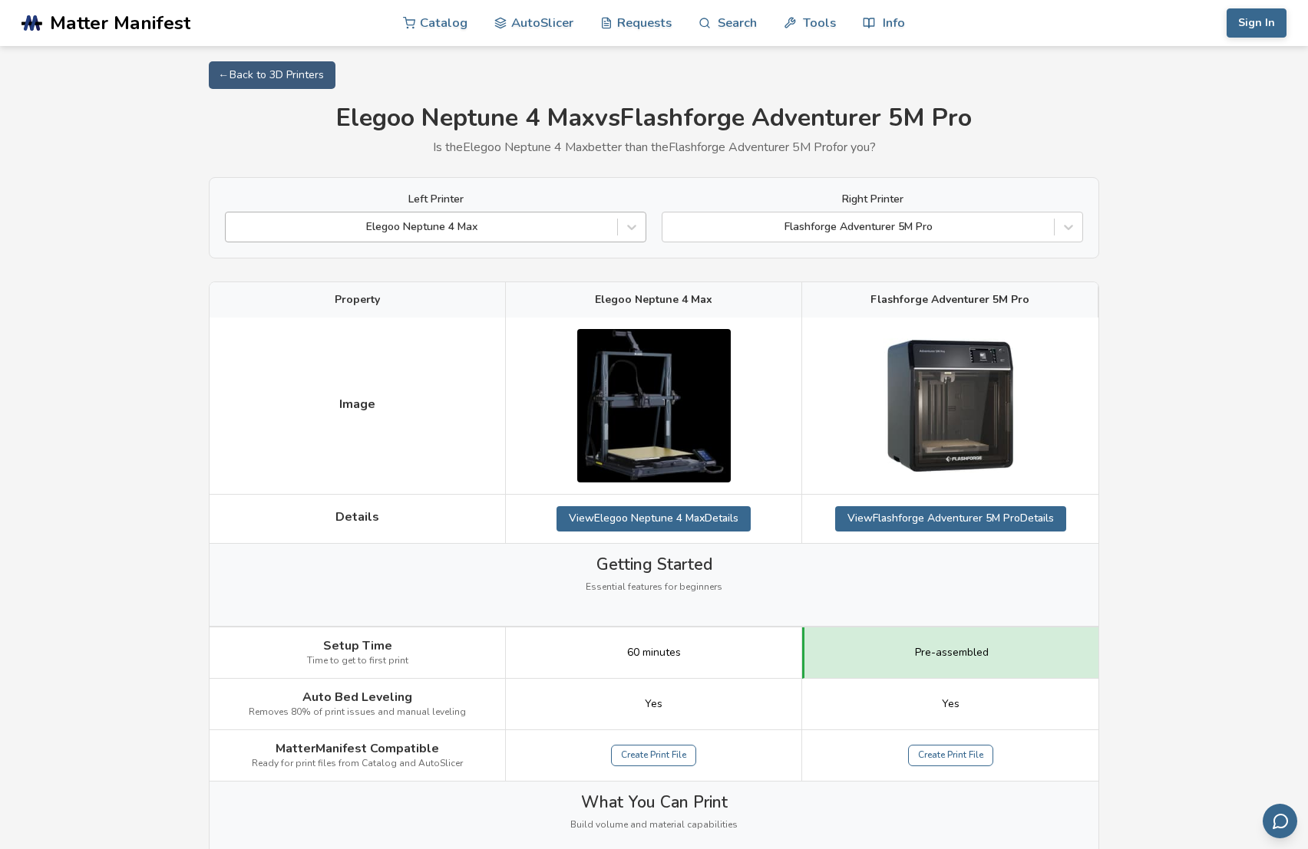
click at [376, 224] on div at bounding box center [421, 226] width 376 height 15
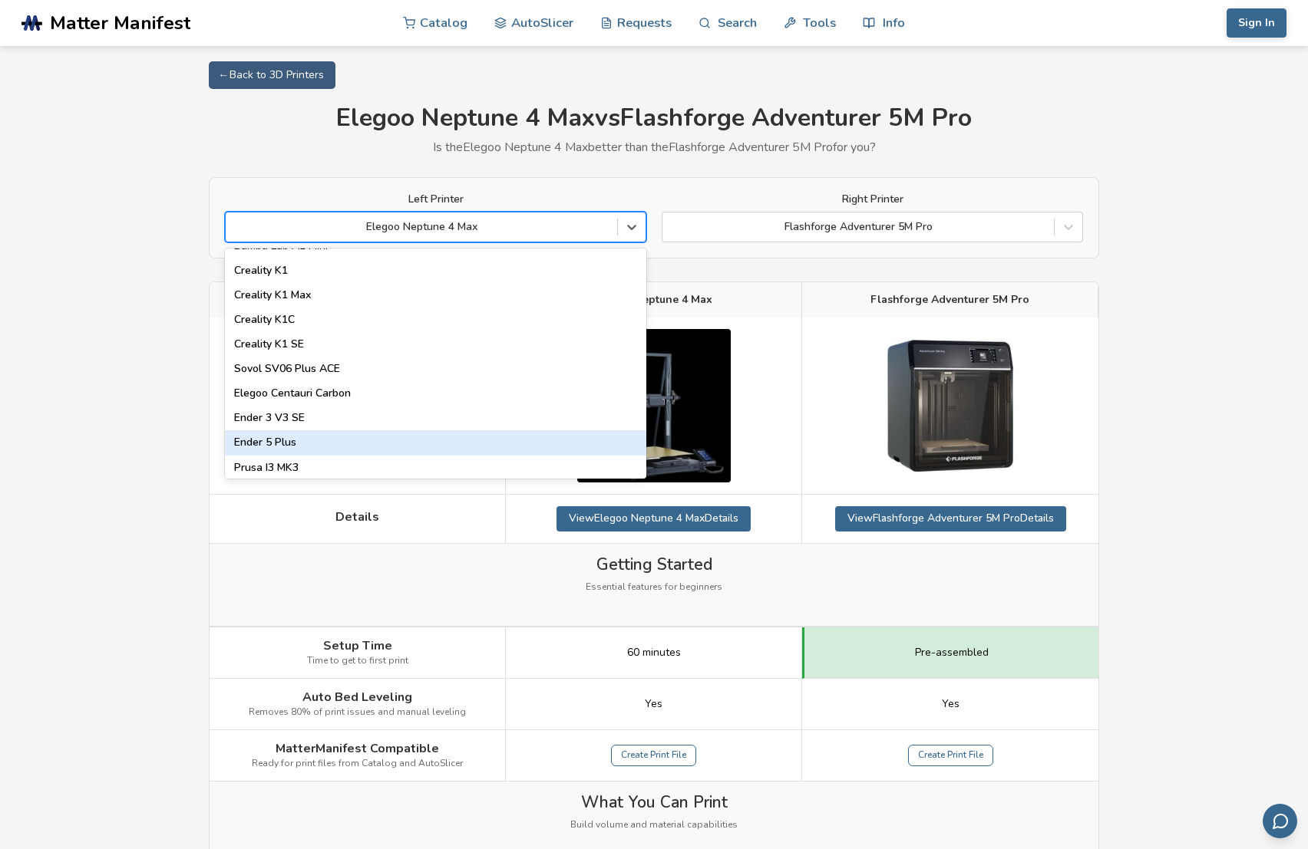
scroll to position [844, 0]
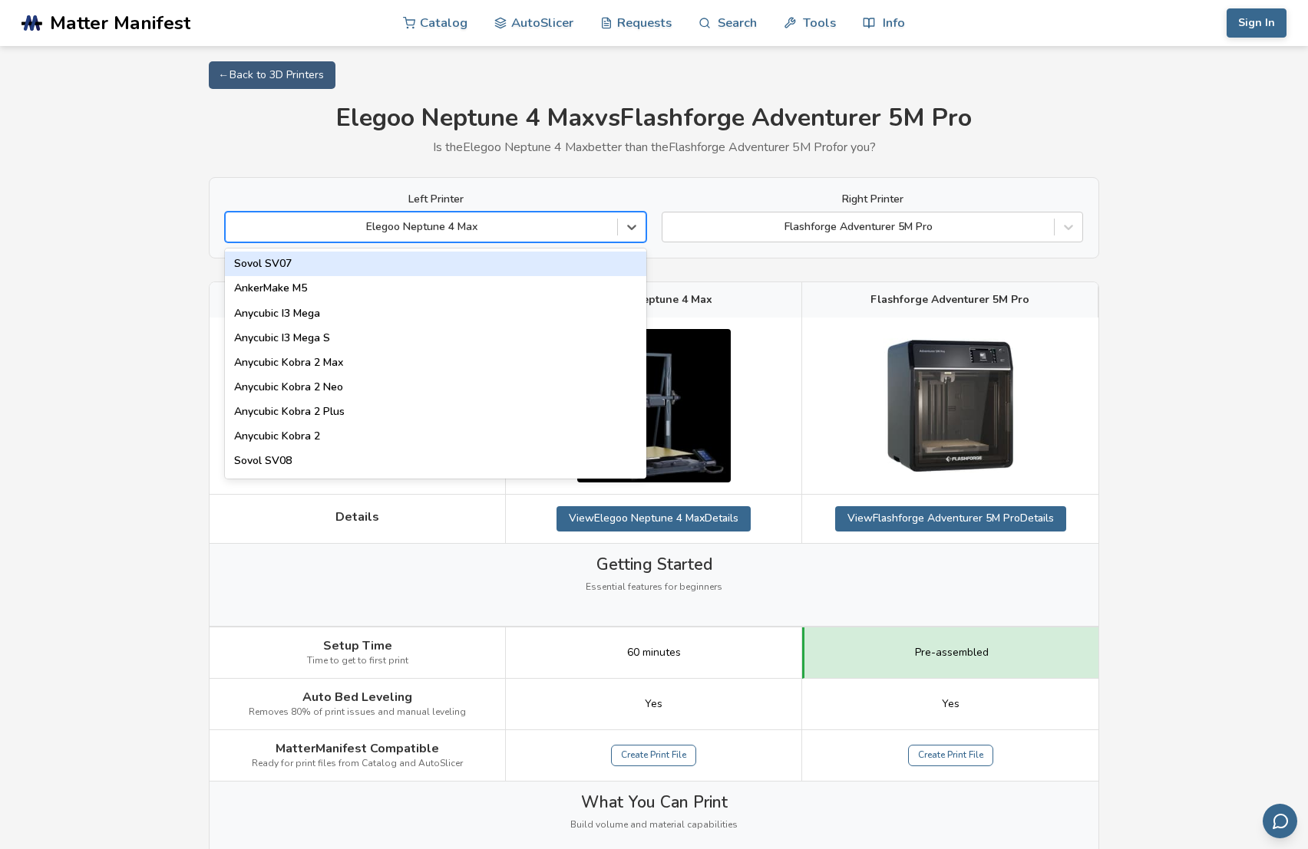
click at [480, 219] on div at bounding box center [421, 226] width 376 height 15
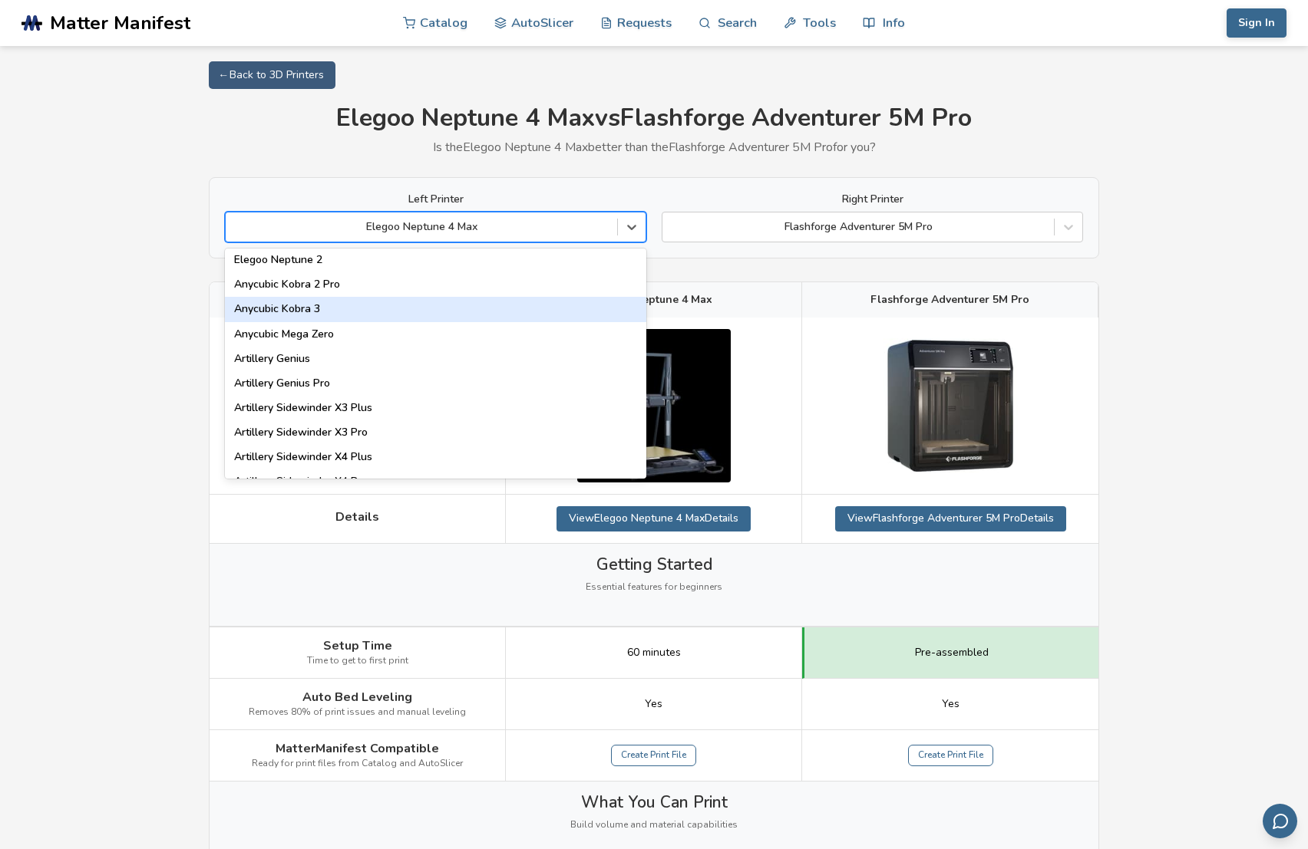
click at [335, 308] on div "Anycubic Kobra 3" at bounding box center [435, 309] width 421 height 25
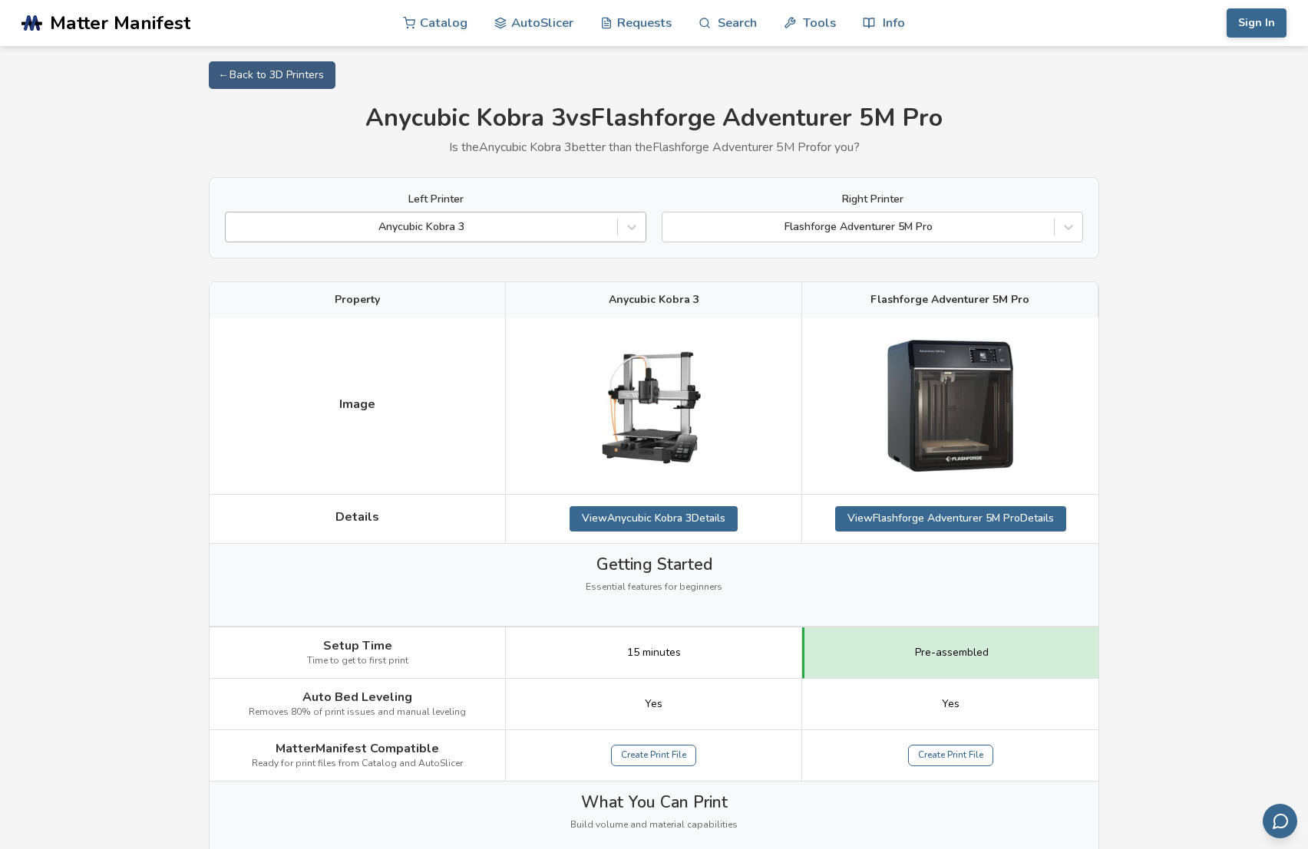
click at [381, 241] on div "Anycubic Kobra 3" at bounding box center [435, 227] width 421 height 31
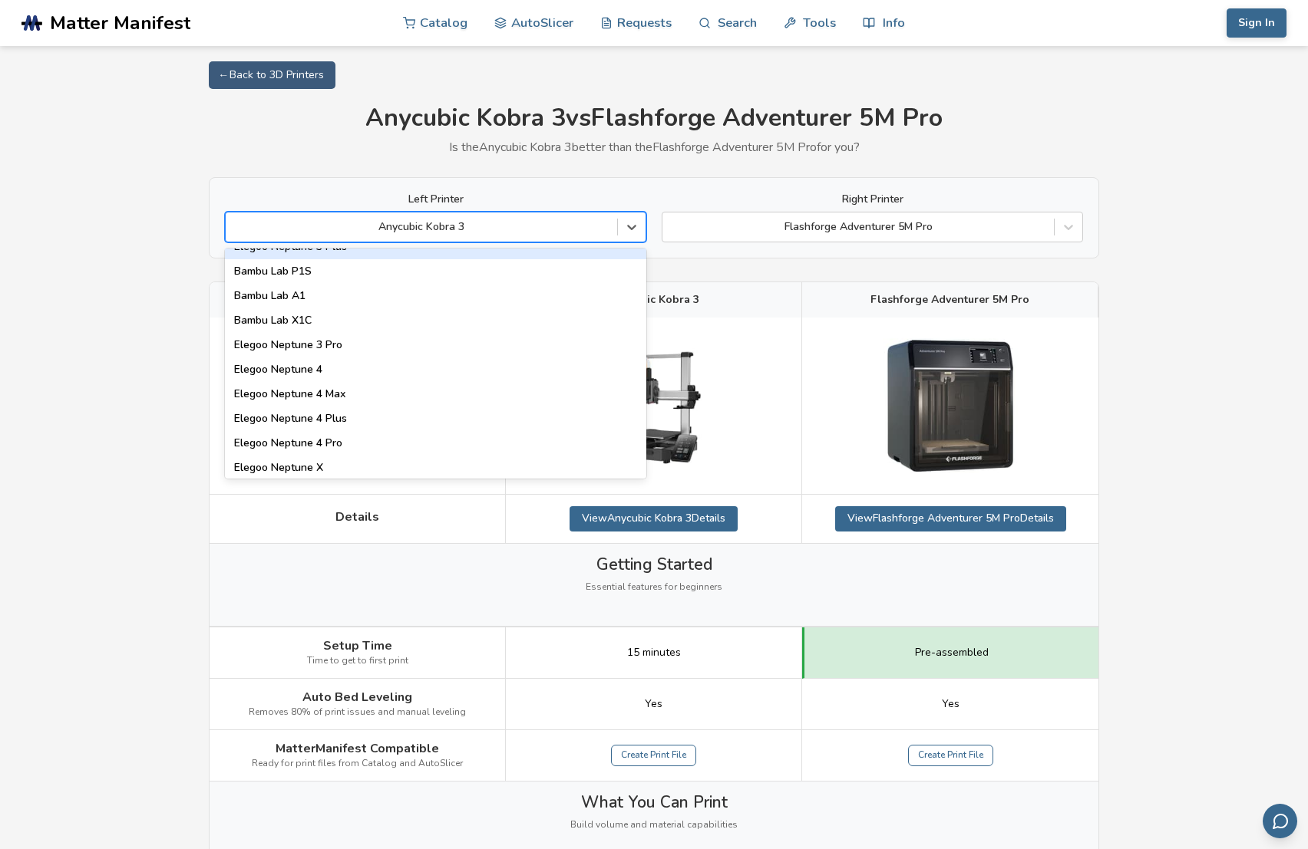
scroll to position [1151, 0]
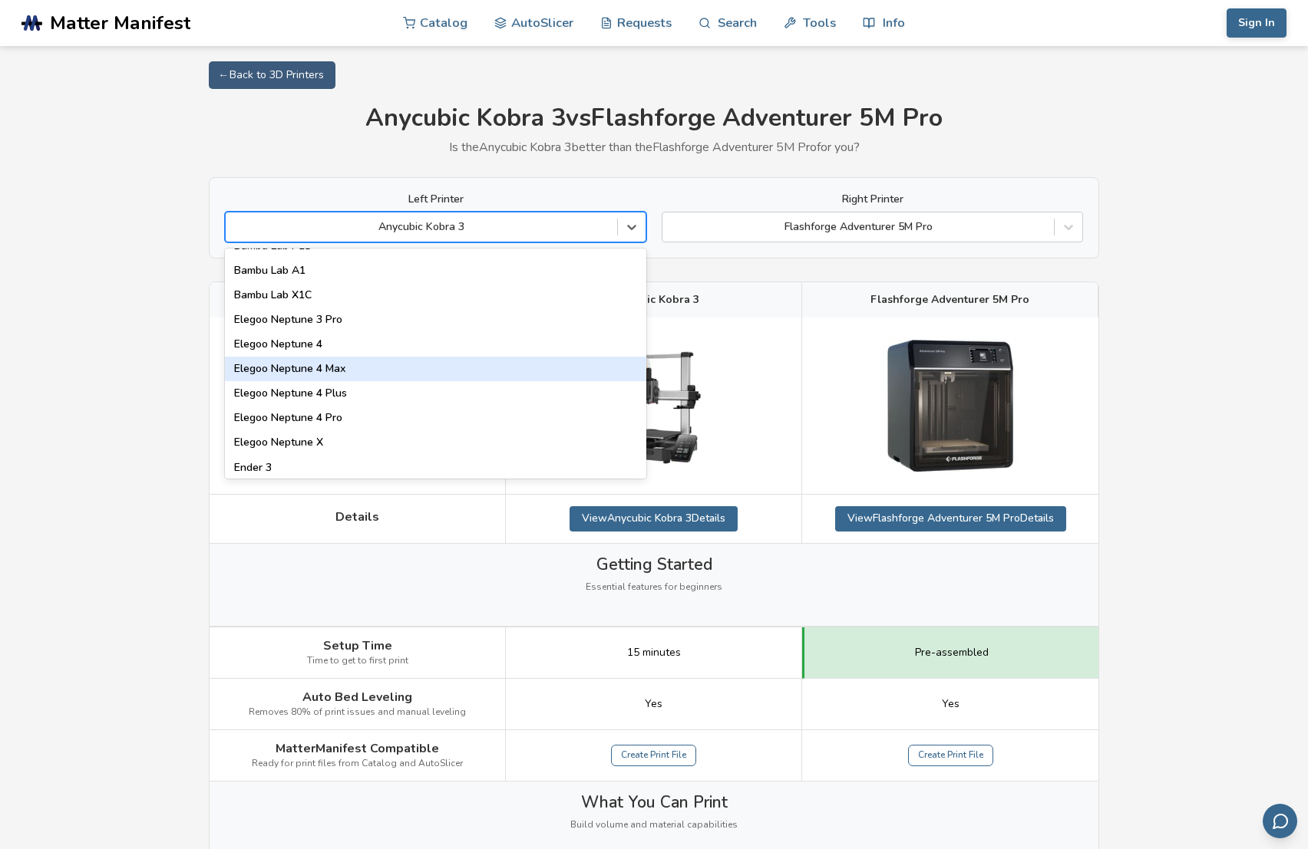
click at [373, 373] on div "Elegoo Neptune 4 Max" at bounding box center [435, 369] width 421 height 25
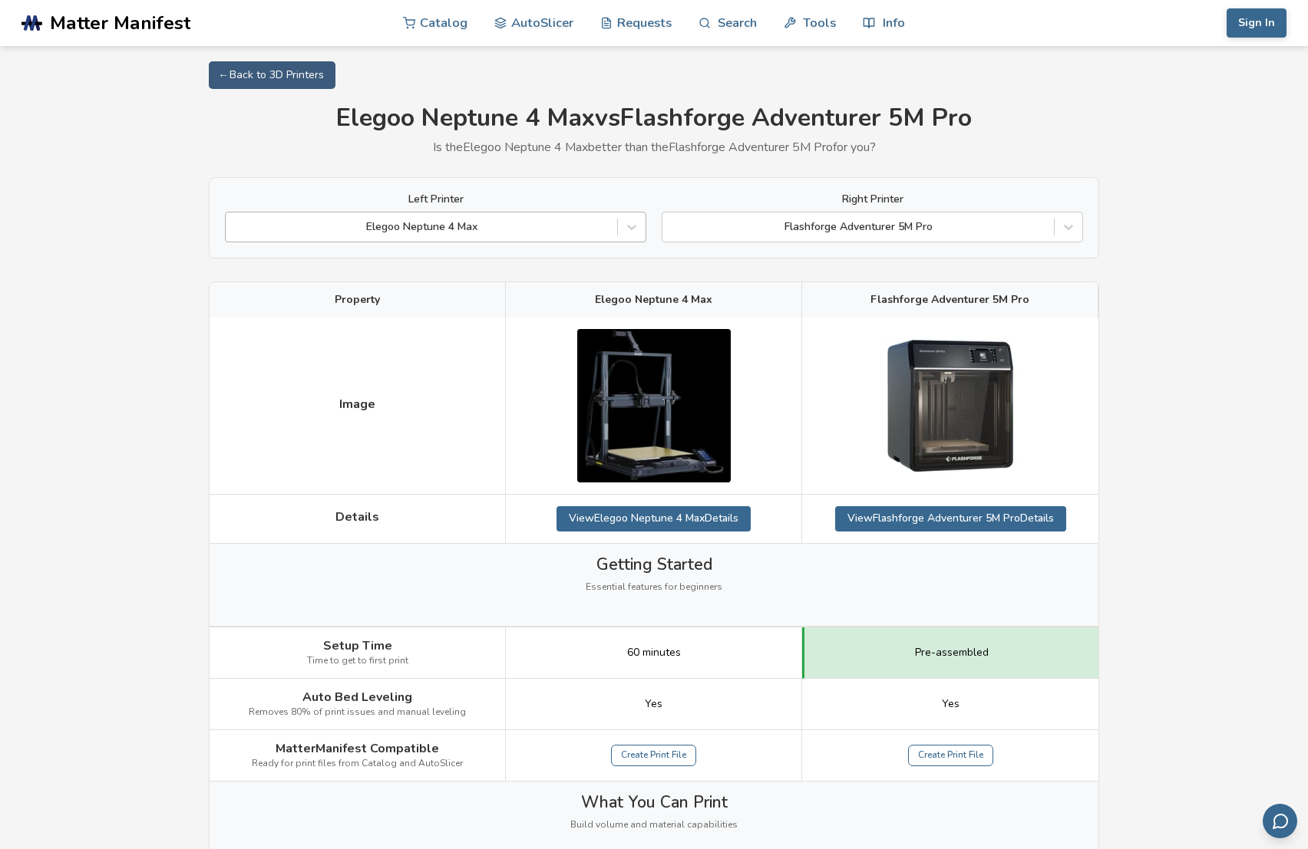
click at [355, 223] on div at bounding box center [421, 226] width 376 height 15
click at [473, 223] on div at bounding box center [421, 226] width 376 height 15
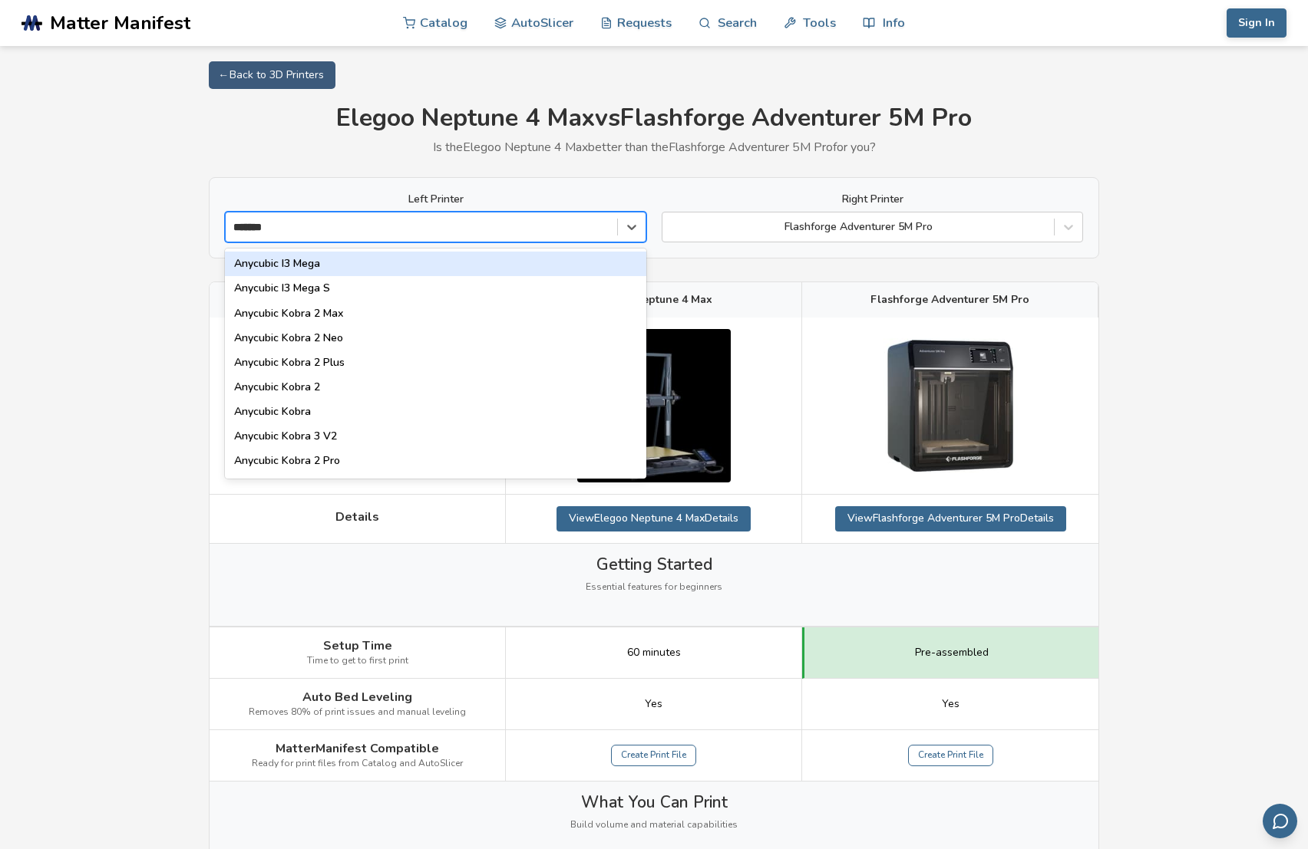
type input "*******"
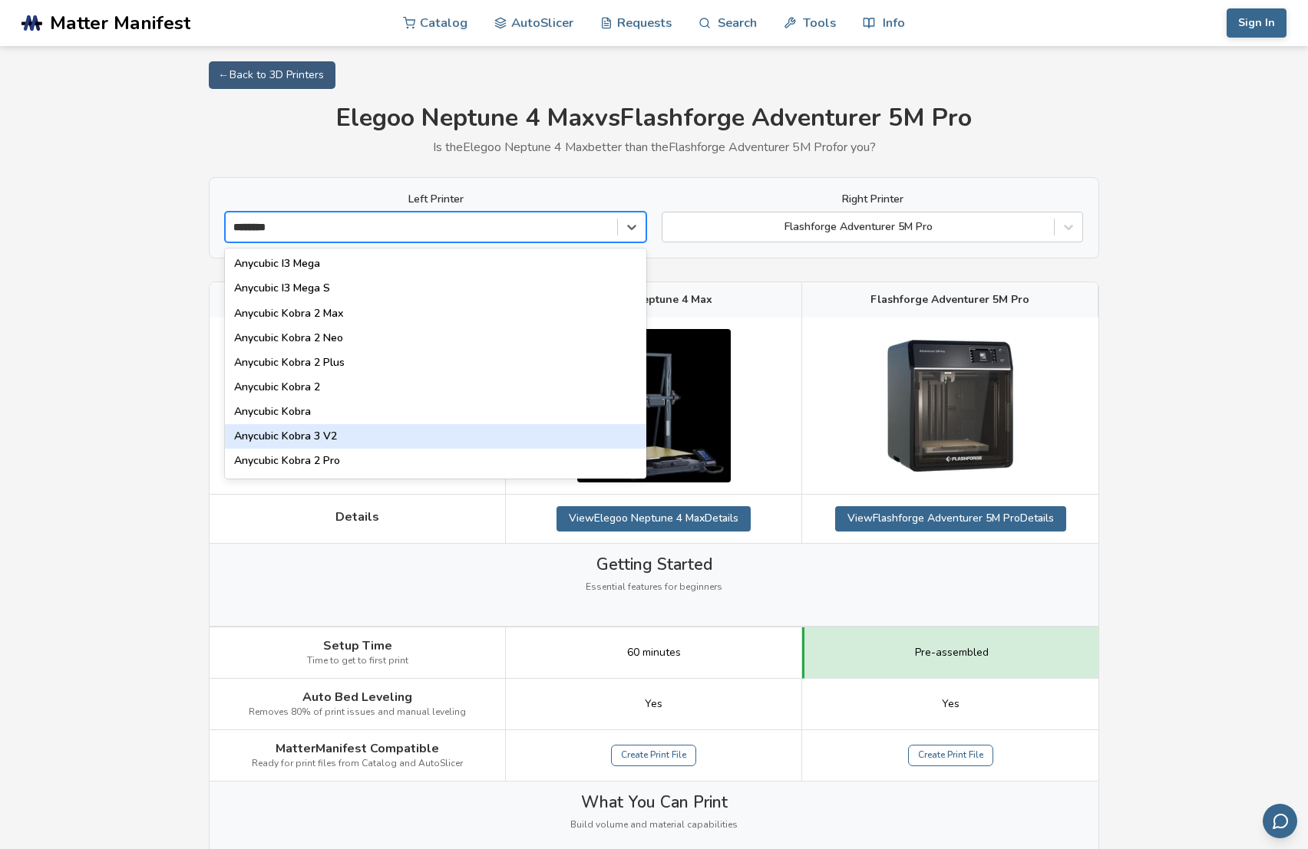
click at [322, 430] on div "Anycubic Kobra 3 V2" at bounding box center [435, 436] width 421 height 25
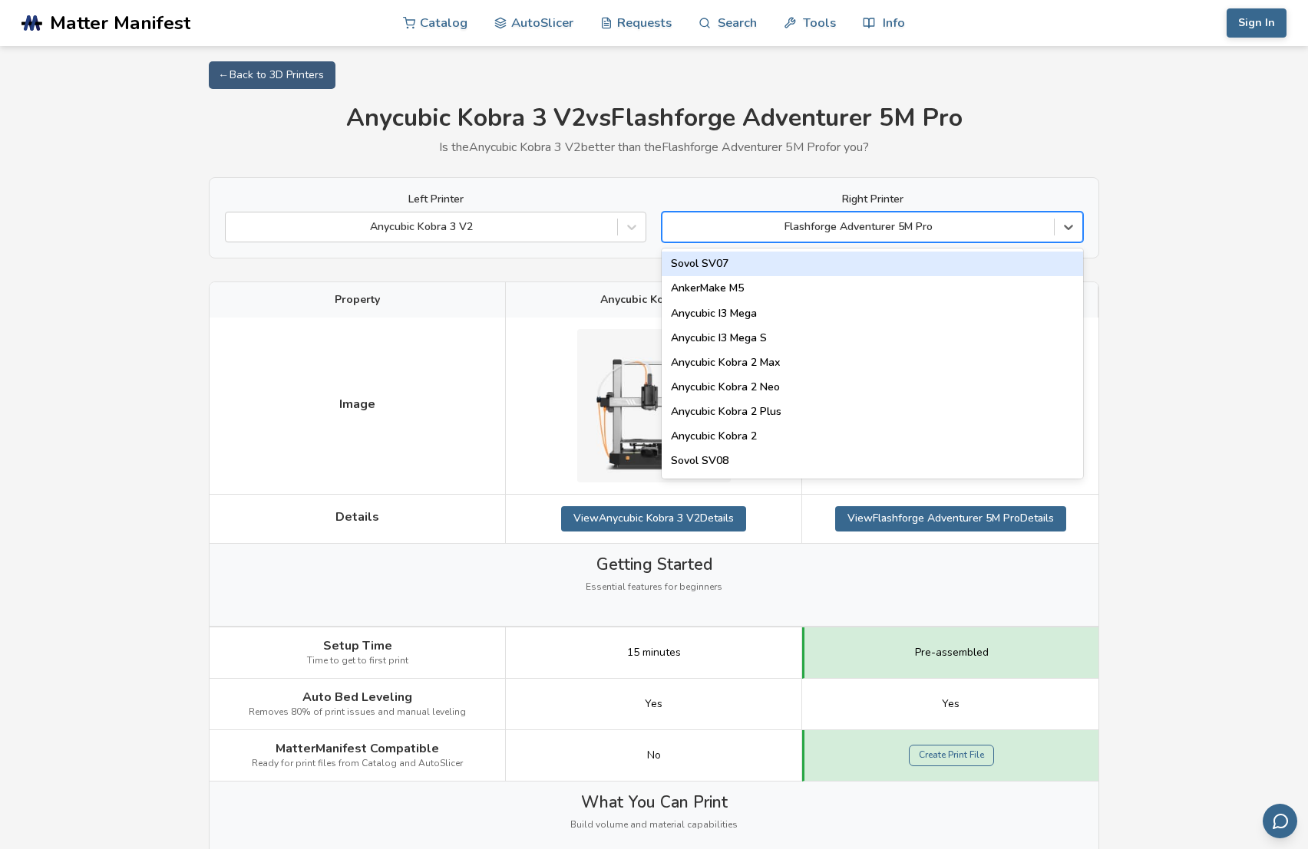
click at [998, 232] on div at bounding box center [858, 226] width 376 height 15
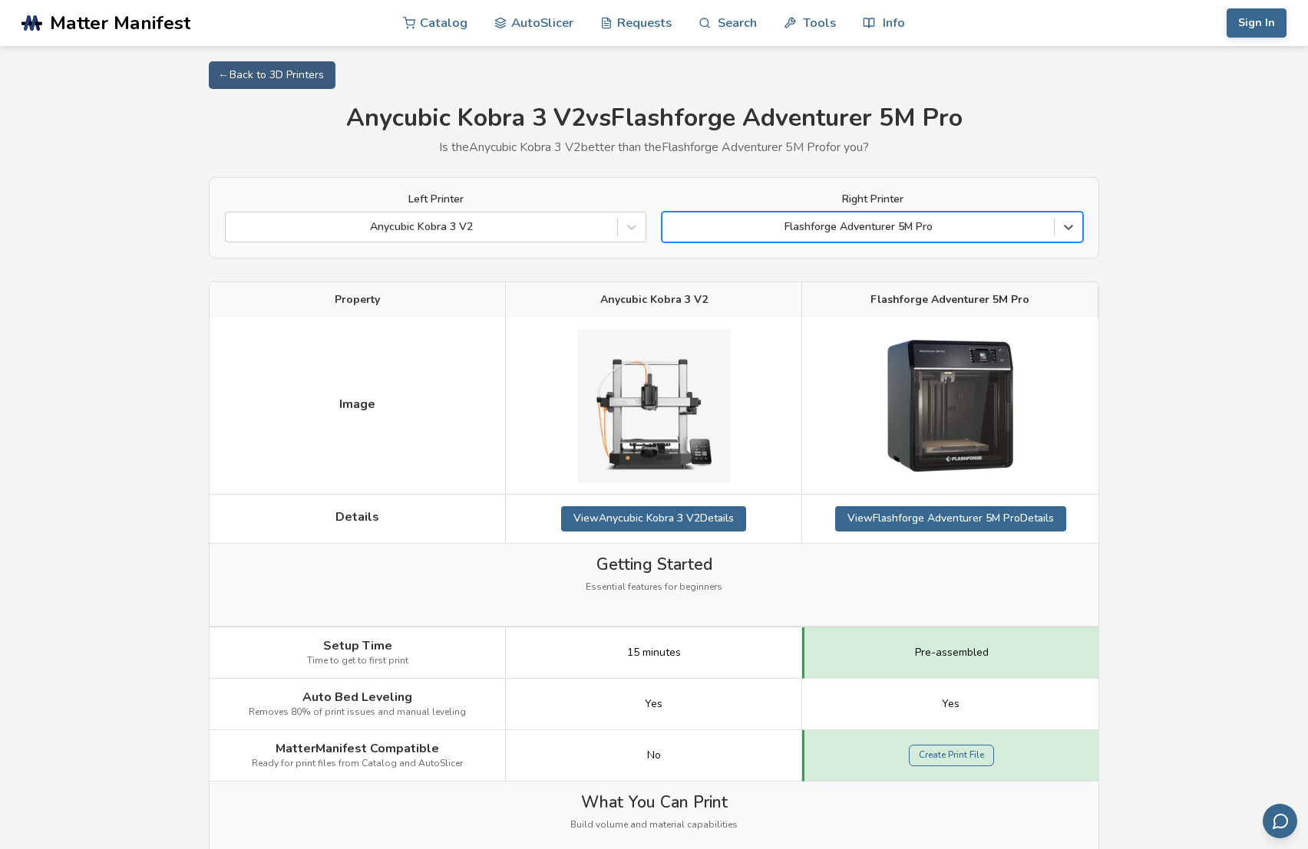
click at [979, 229] on div at bounding box center [858, 226] width 376 height 15
click at [1050, 237] on div "Flashforge Adventurer 5M Pro" at bounding box center [857, 226] width 391 height 21
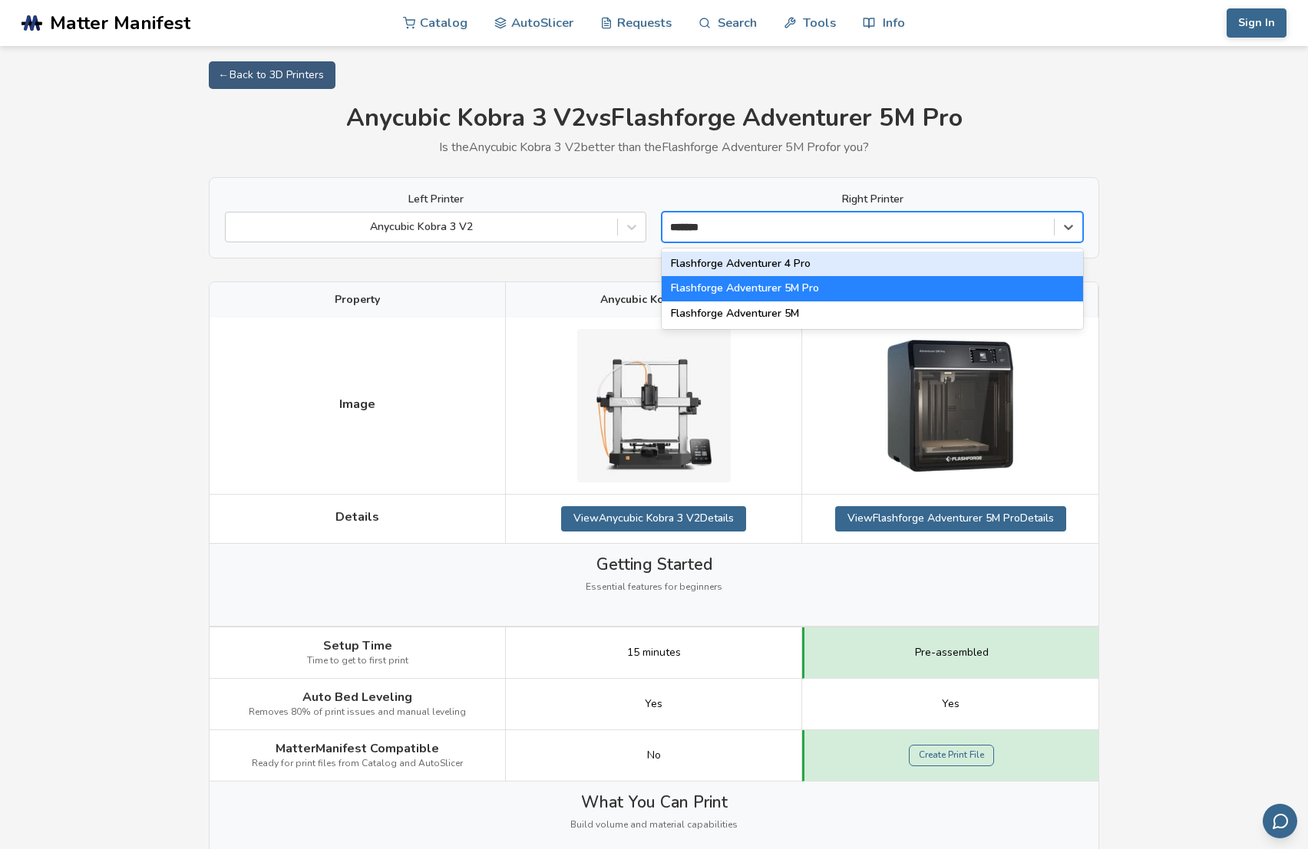
type input "*******"
